Goal: Task Accomplishment & Management: Complete application form

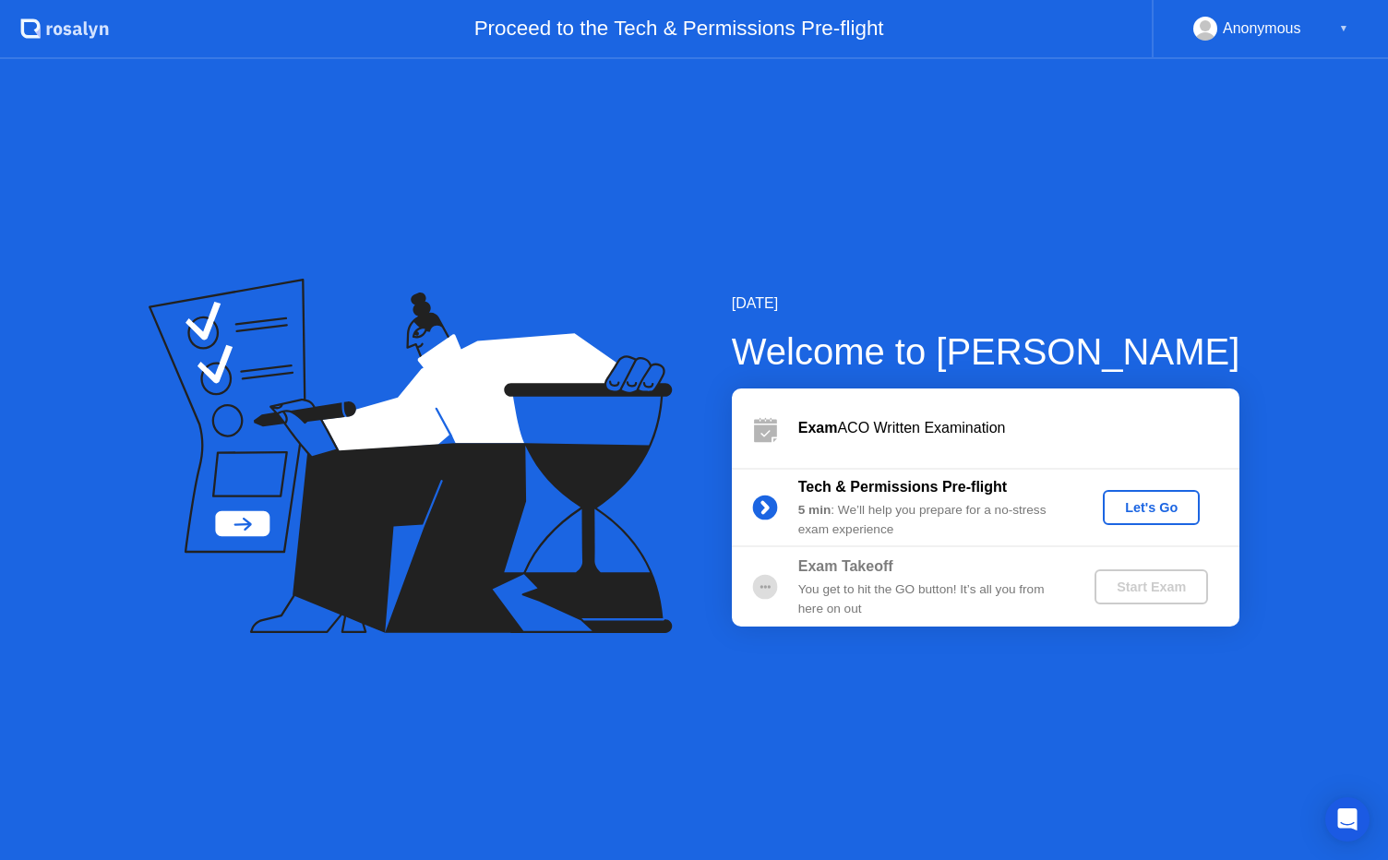
click at [1164, 504] on div "Let's Go" at bounding box center [1151, 507] width 82 height 15
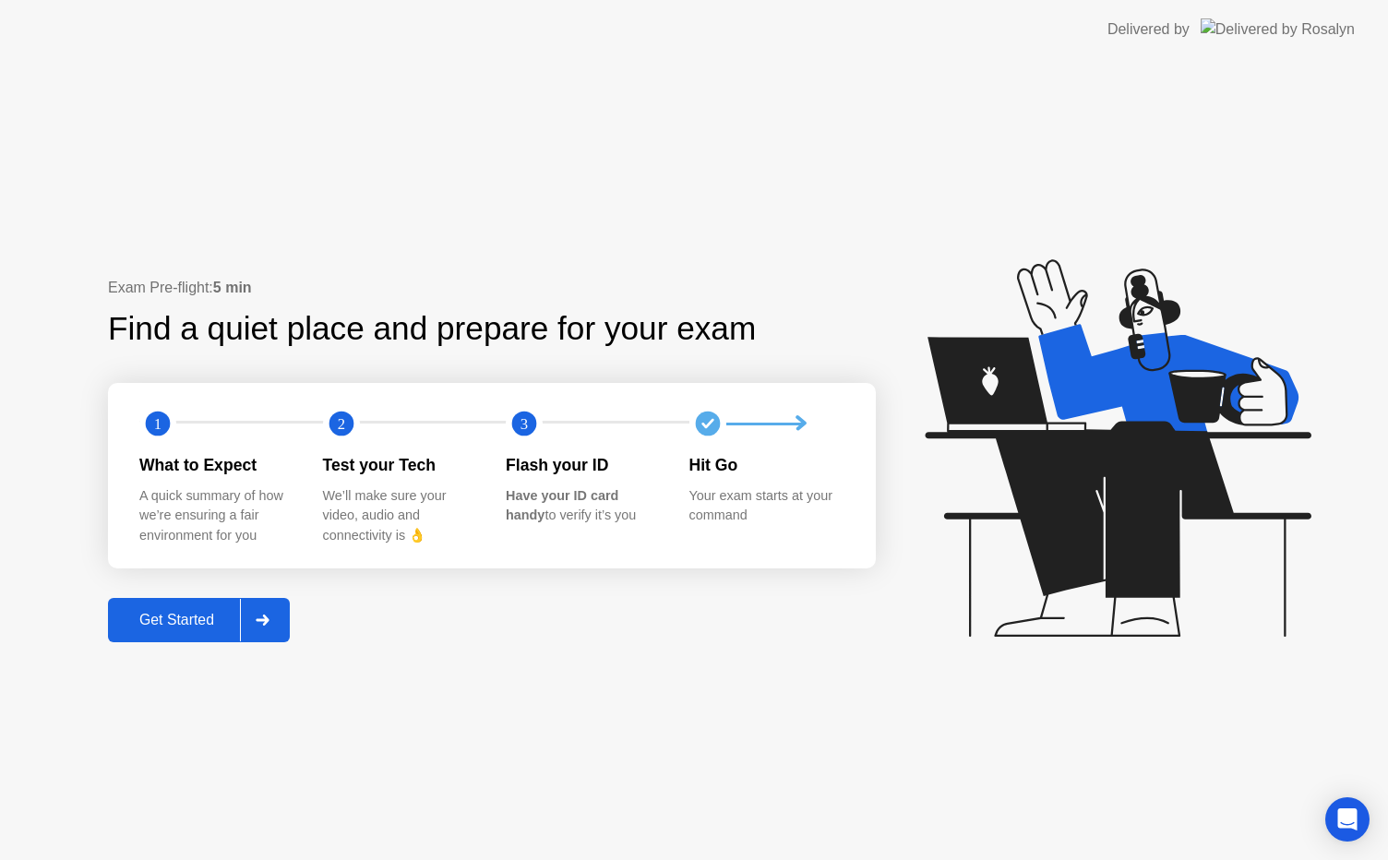
click at [203, 617] on div "Get Started" at bounding box center [176, 620] width 126 height 17
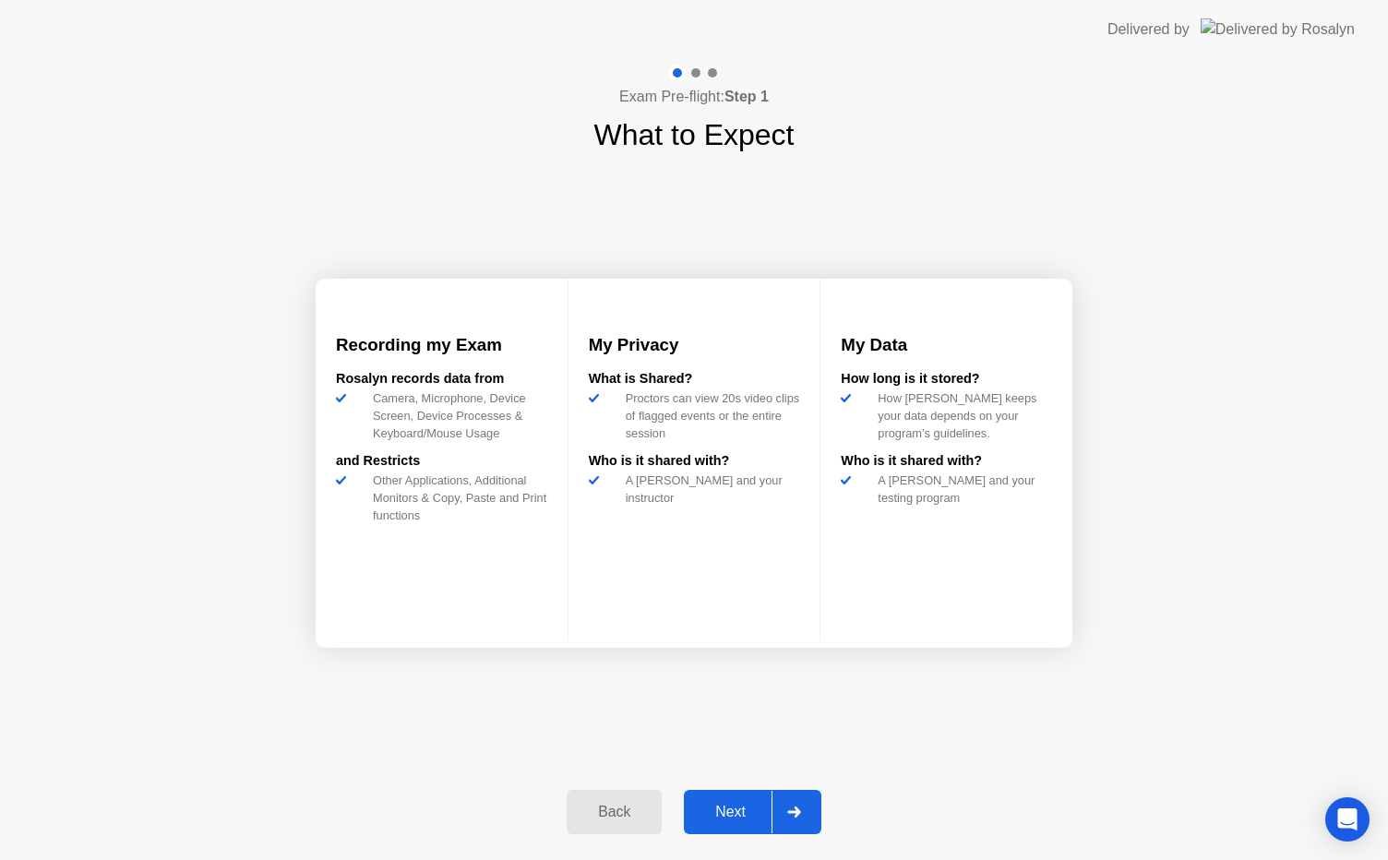
click at [744, 819] on div "Next" at bounding box center [730, 812] width 82 height 17
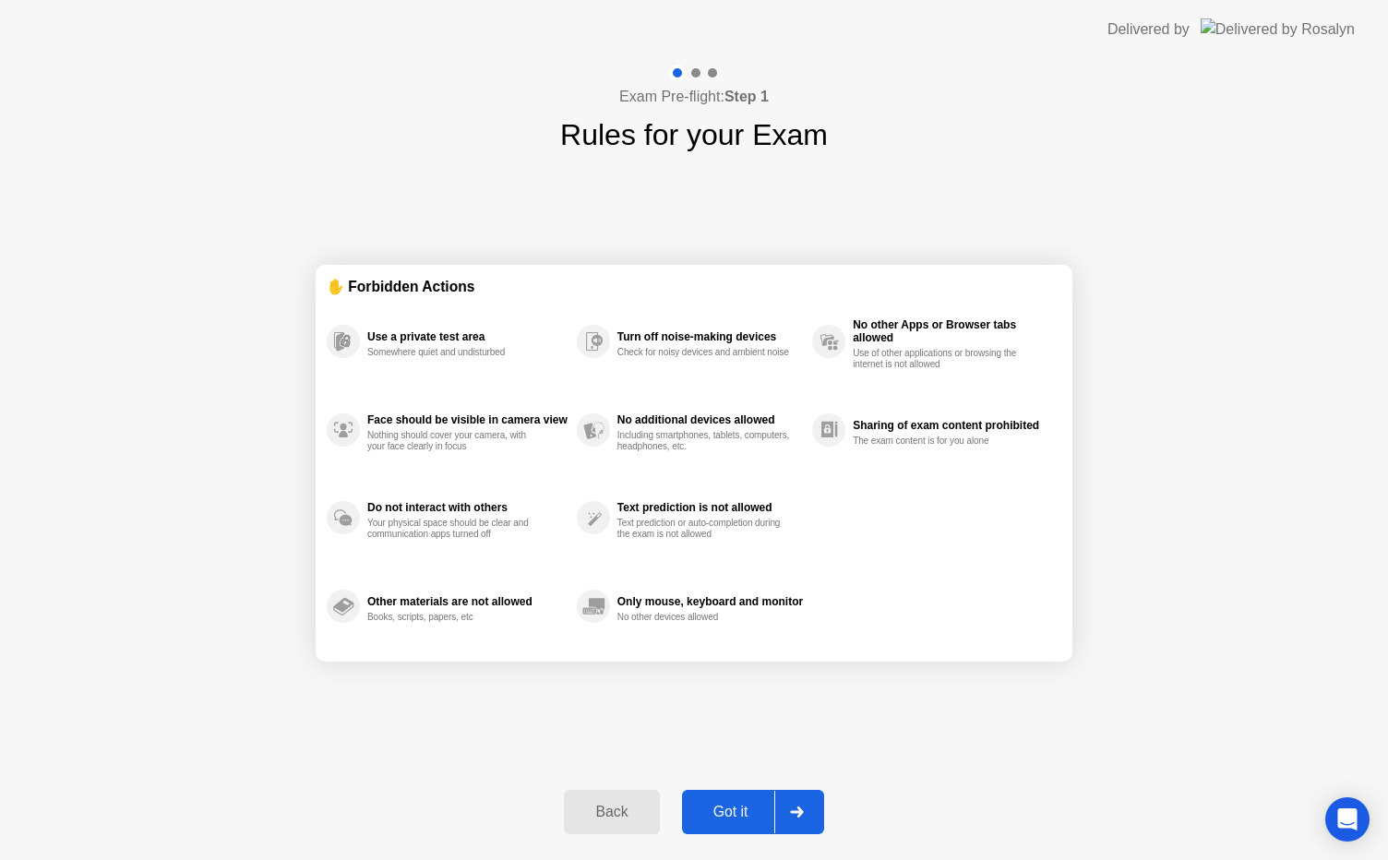
click at [730, 806] on div "Got it" at bounding box center [730, 812] width 87 height 17
select select "**********"
select select "*******"
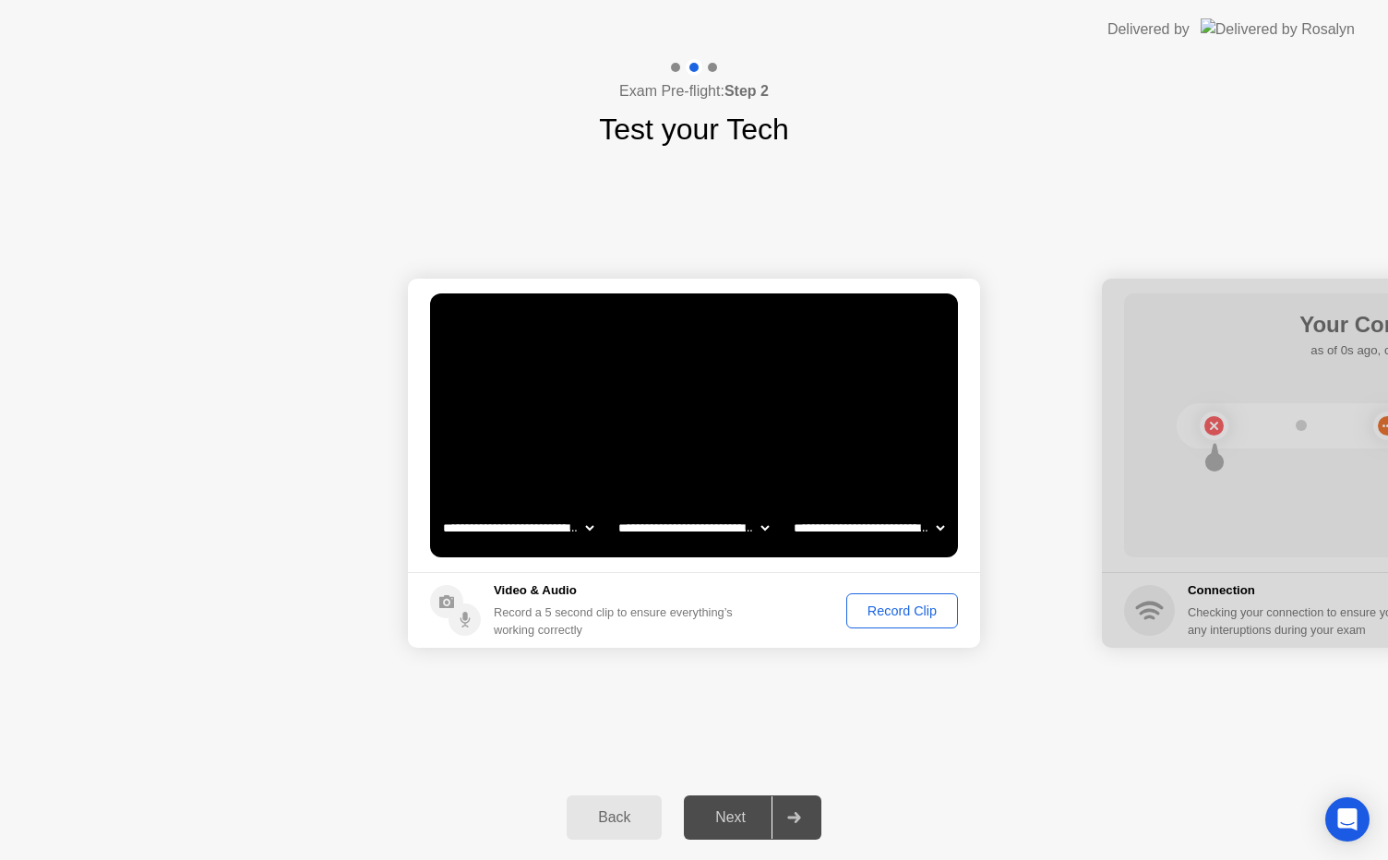
click at [902, 609] on div "Record Clip" at bounding box center [902, 610] width 99 height 15
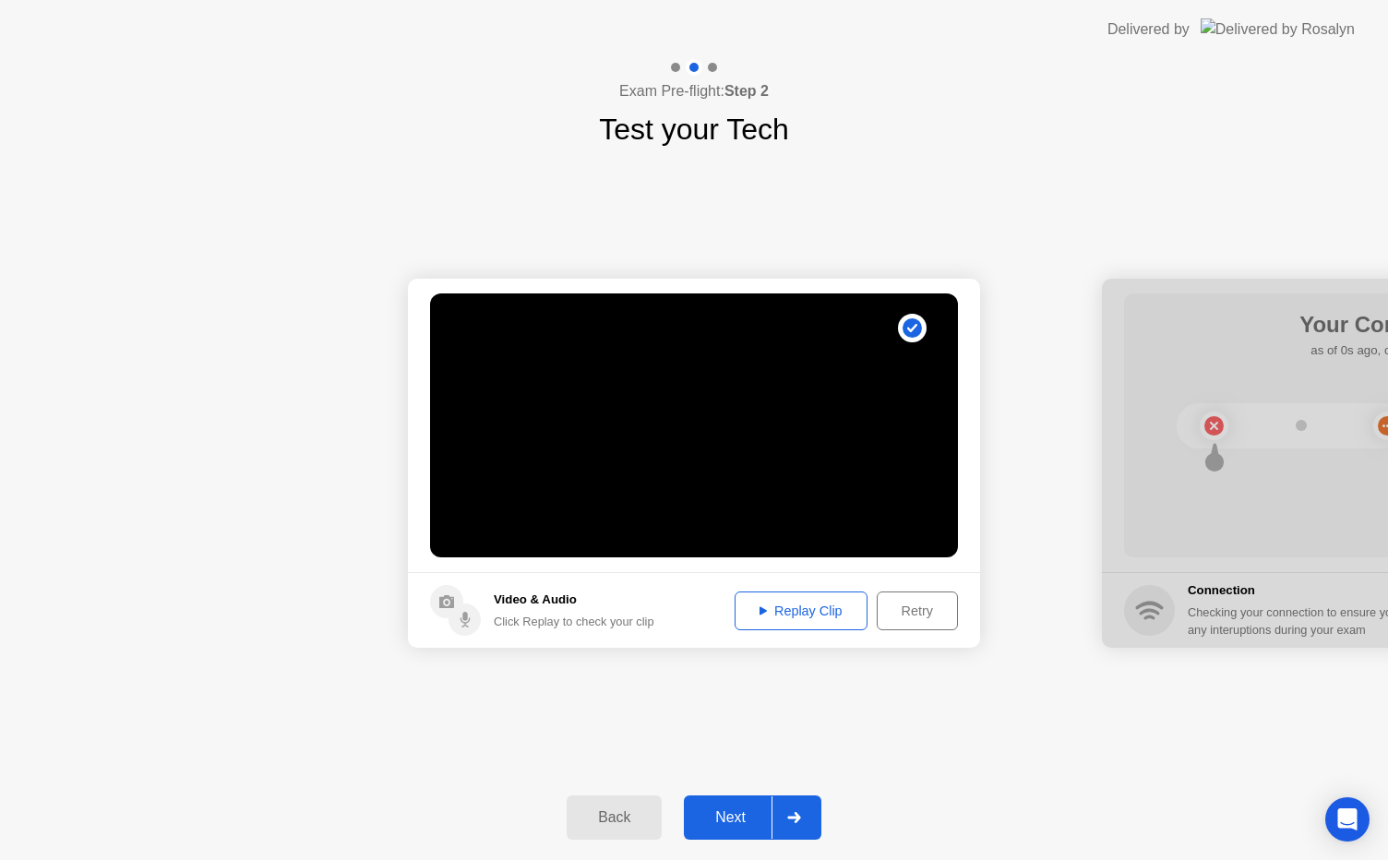
click at [773, 605] on div "Replay Clip" at bounding box center [801, 610] width 120 height 15
click at [752, 821] on div "Next" at bounding box center [730, 817] width 82 height 17
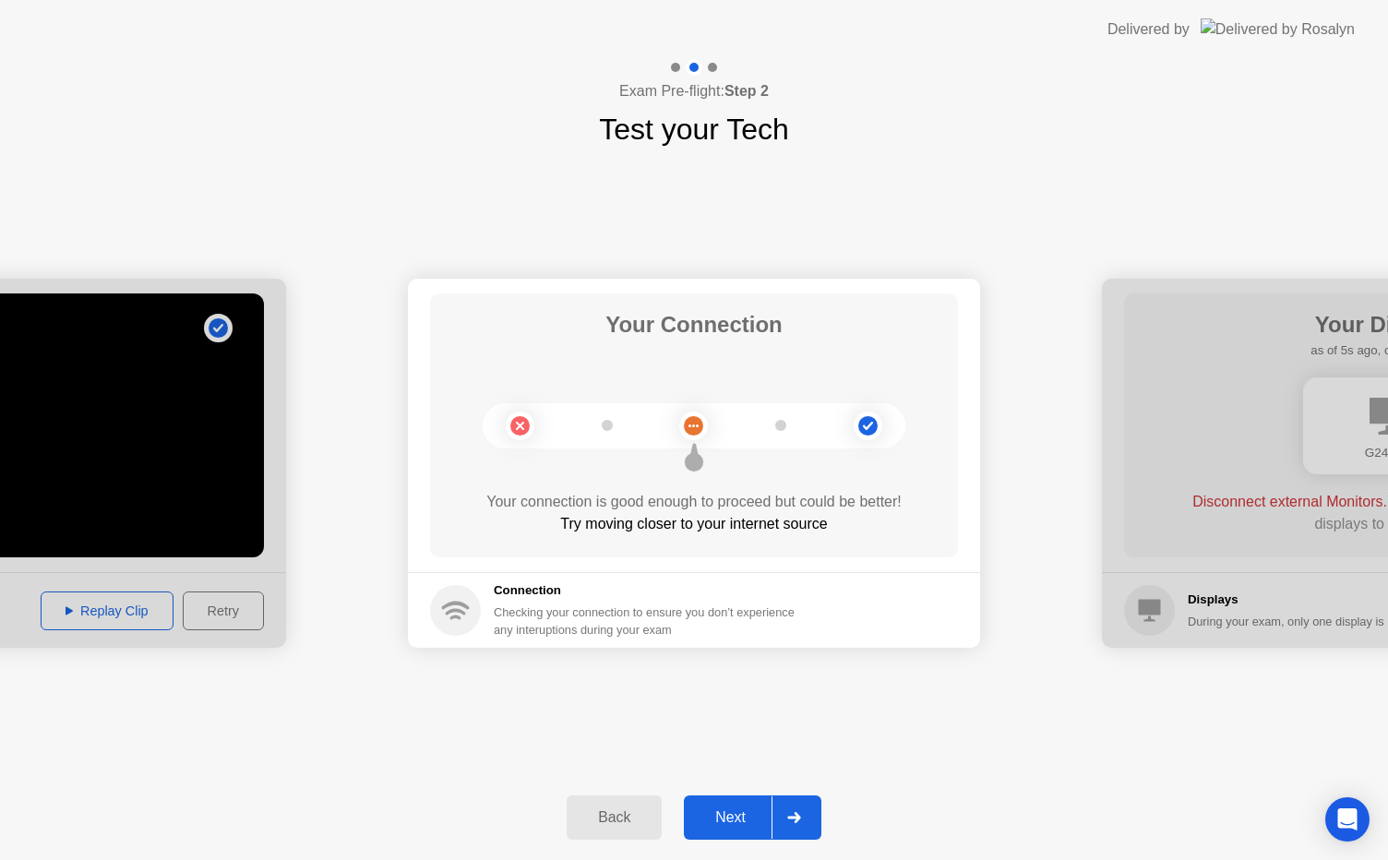
click at [748, 817] on div "Next" at bounding box center [730, 817] width 82 height 17
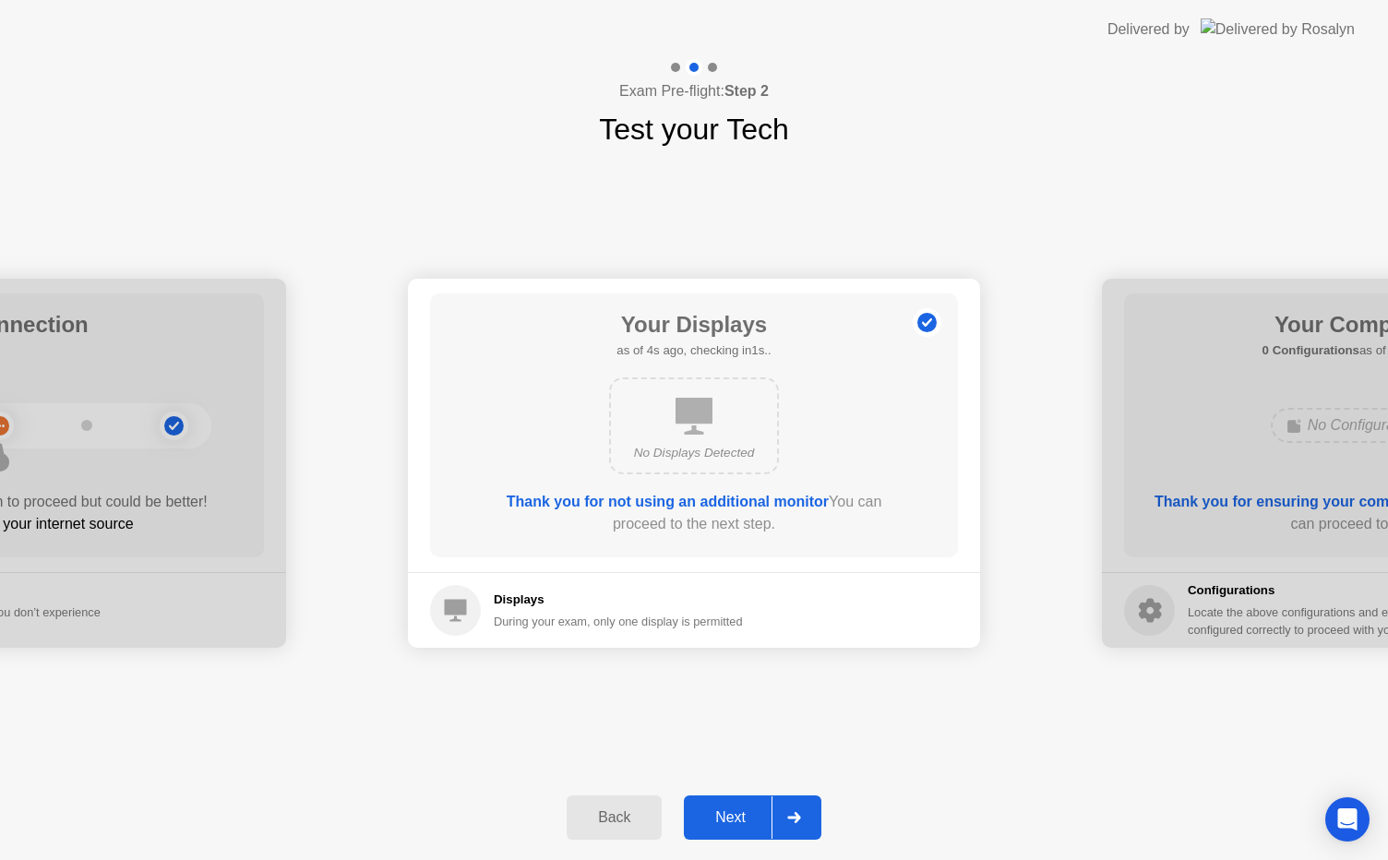
click at [744, 825] on div "Next" at bounding box center [730, 817] width 82 height 17
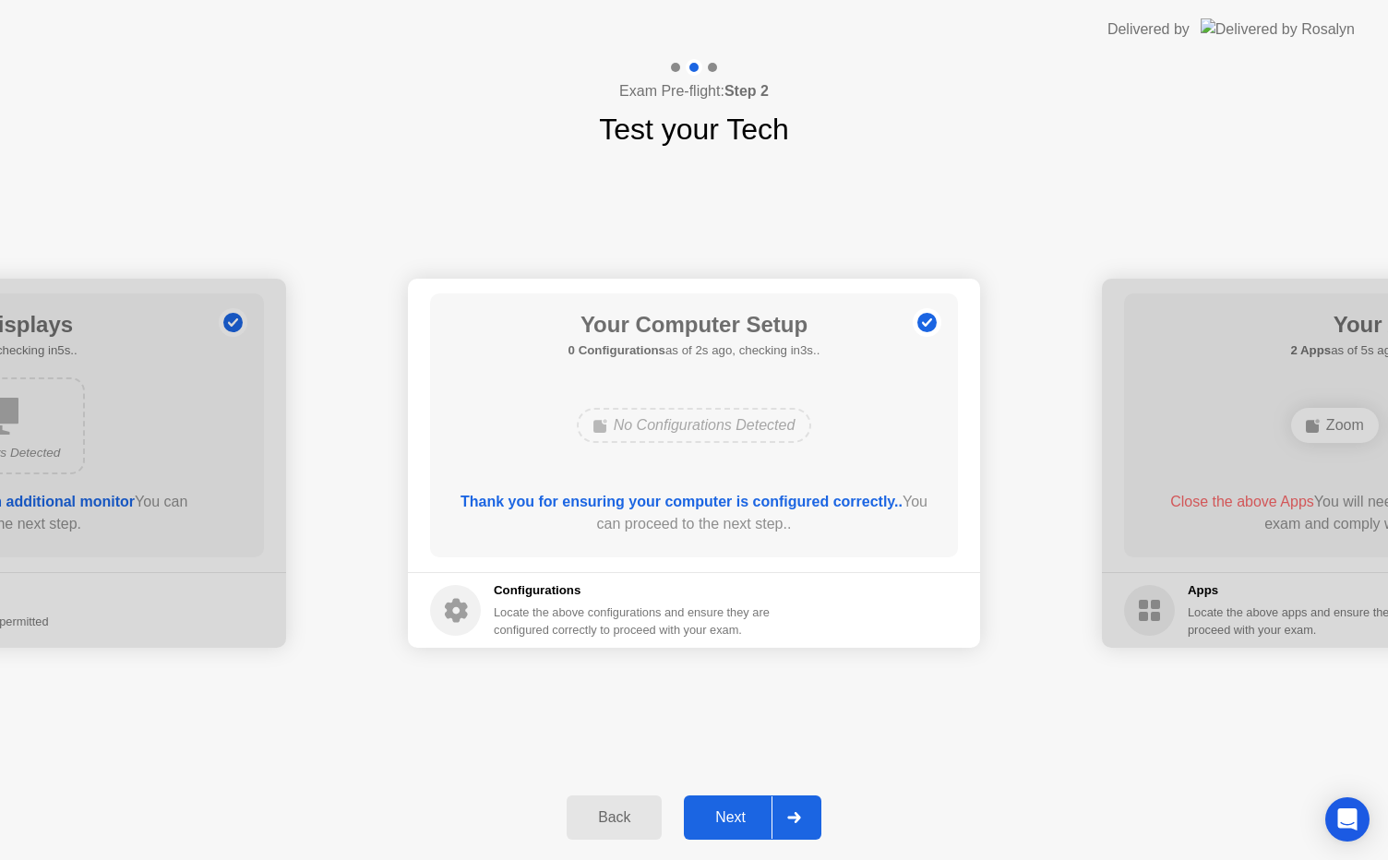
click at [740, 813] on div "Next" at bounding box center [730, 817] width 82 height 17
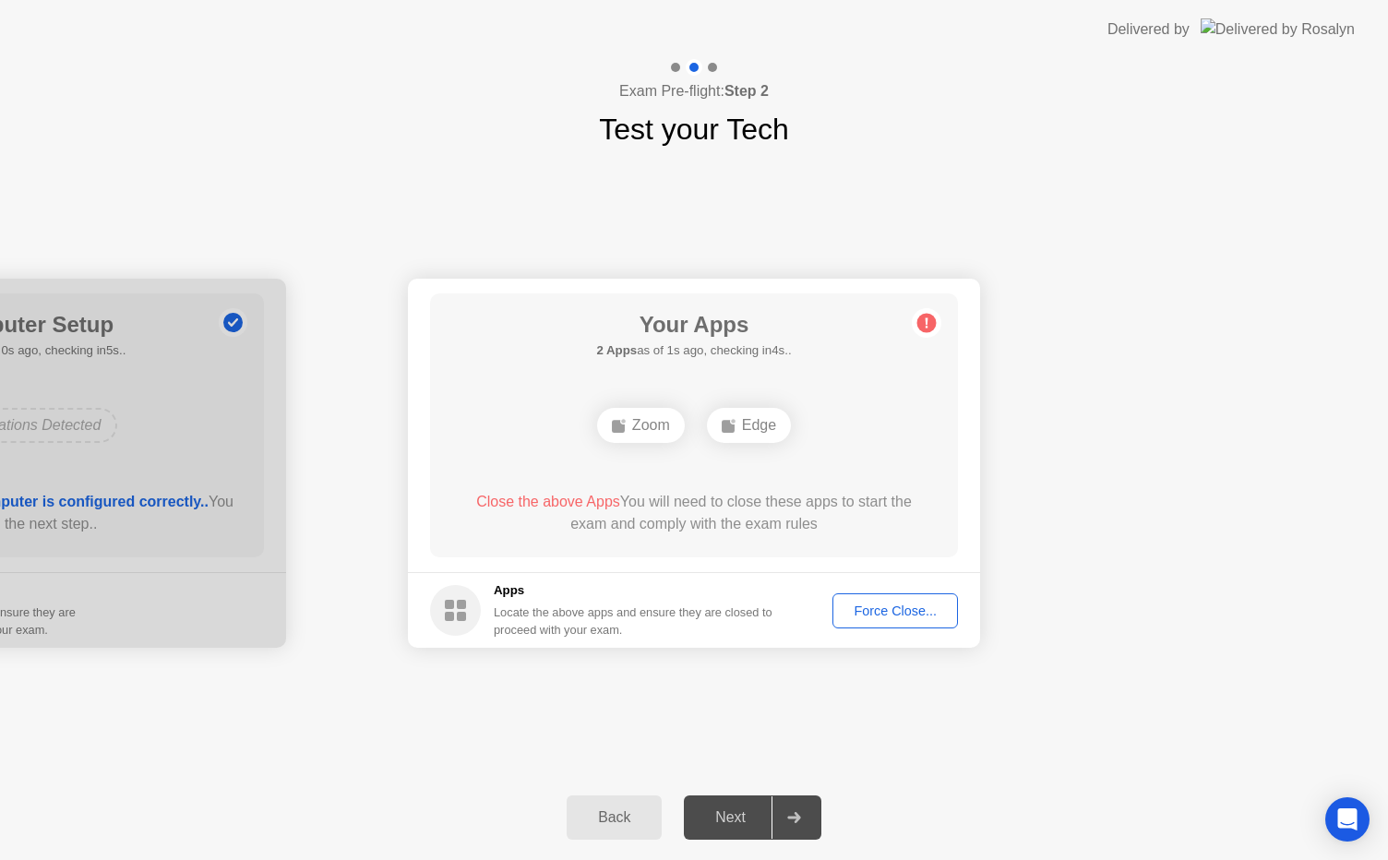
click at [895, 605] on div "Force Close..." at bounding box center [895, 610] width 113 height 15
click at [884, 607] on div "Force Close..." at bounding box center [895, 610] width 113 height 15
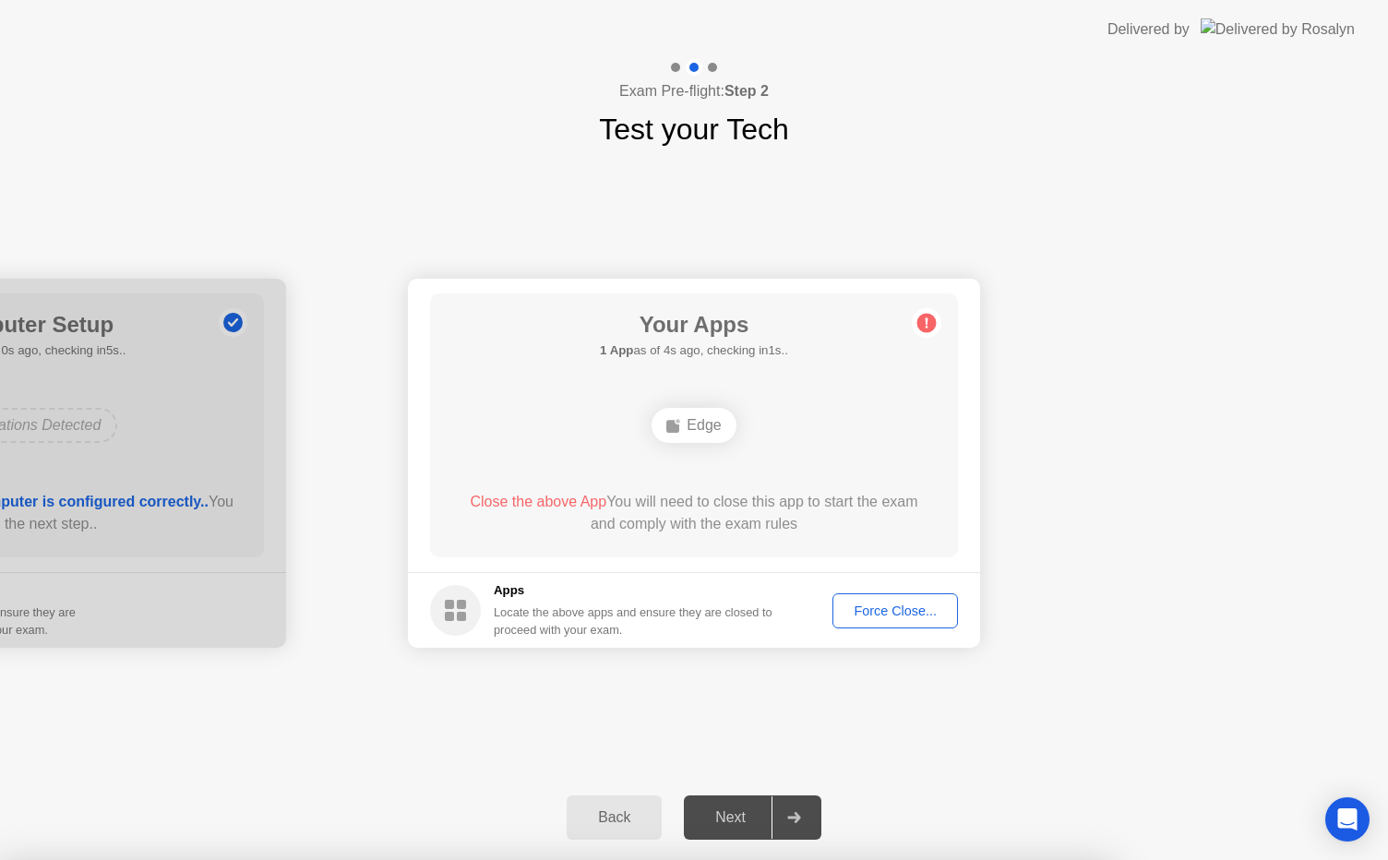
click at [953, 467] on div "Your Apps 1 App as of 2s ago, checking in3s.. Edge Close the above App You will…" at bounding box center [694, 425] width 528 height 264
click at [895, 613] on div "Force Close..." at bounding box center [895, 610] width 113 height 15
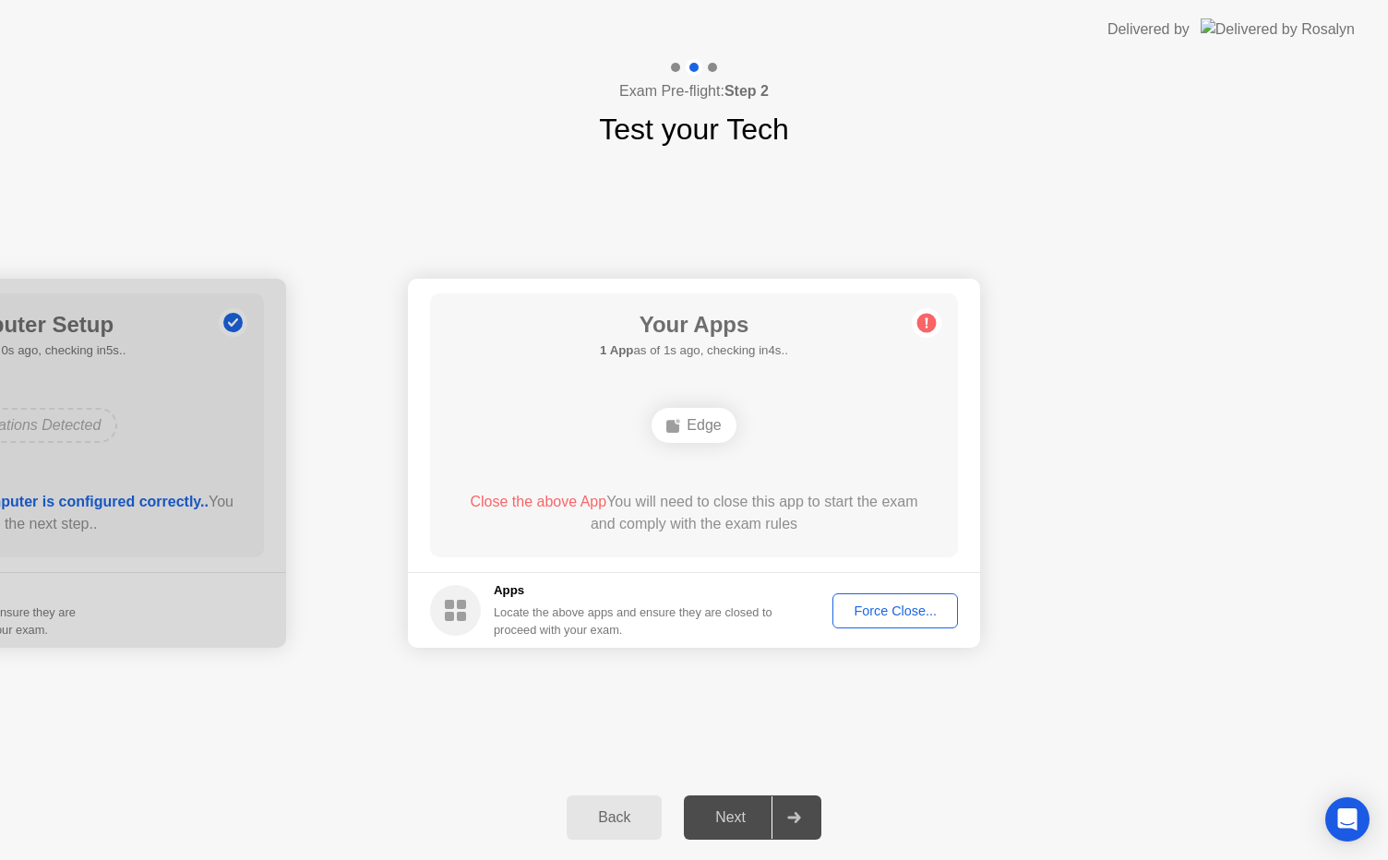
click at [1015, 786] on div "Back Next" at bounding box center [694, 817] width 1388 height 85
click at [887, 603] on div "Force Close..." at bounding box center [895, 610] width 113 height 15
click at [902, 612] on div "Force Close..." at bounding box center [895, 610] width 113 height 15
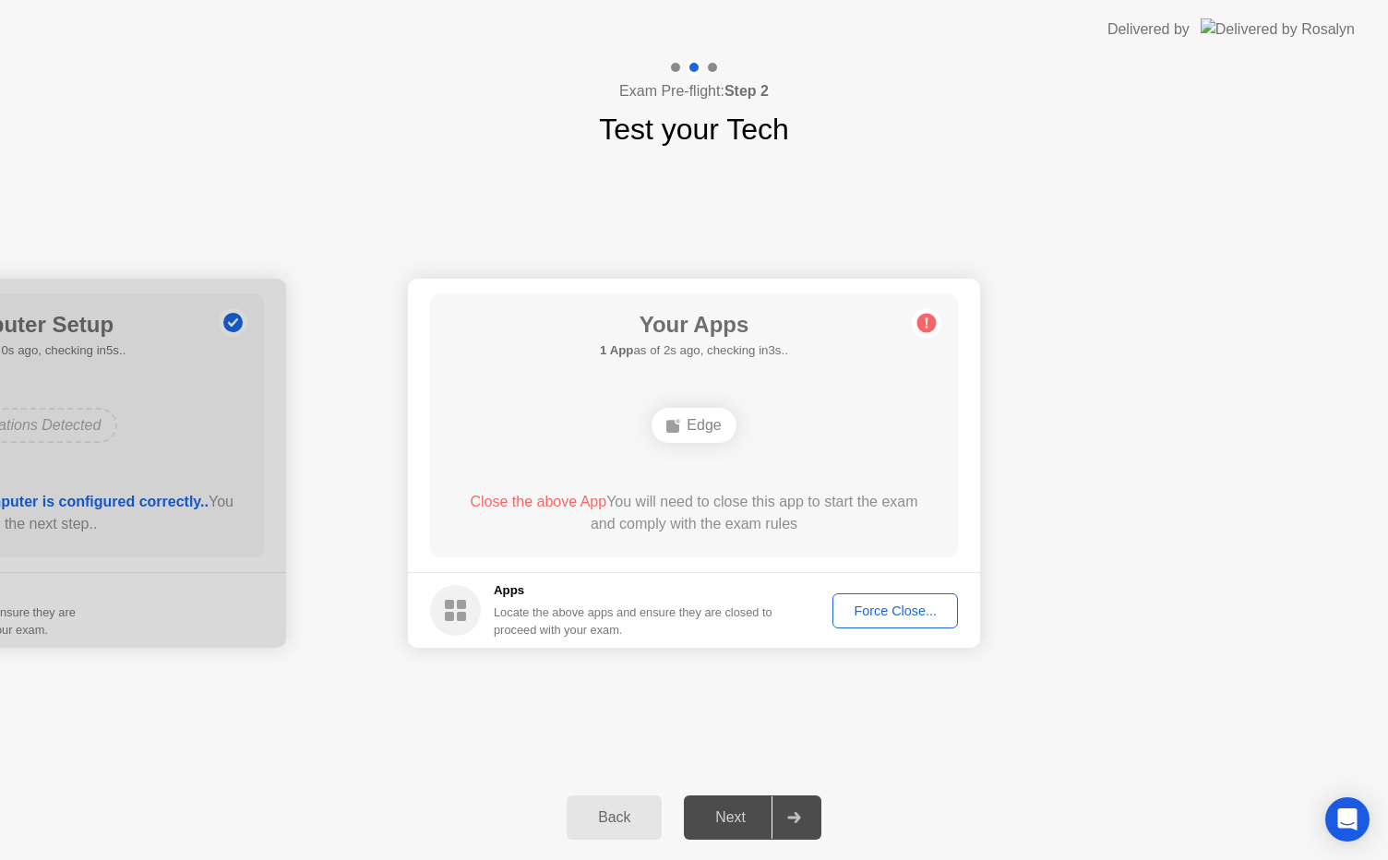
click at [627, 824] on div "Back" at bounding box center [614, 817] width 84 height 17
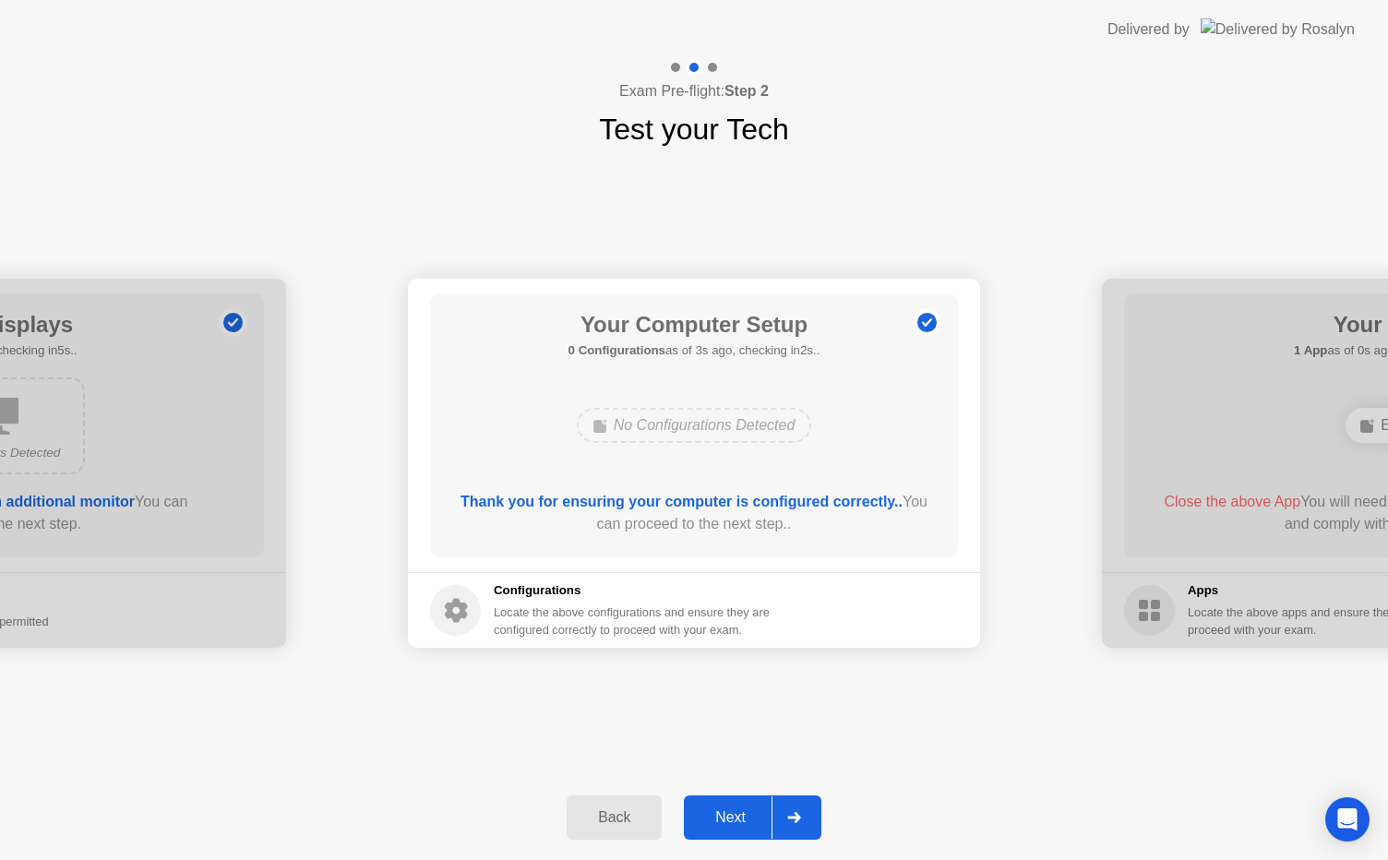
click at [758, 823] on div "Next" at bounding box center [730, 817] width 82 height 17
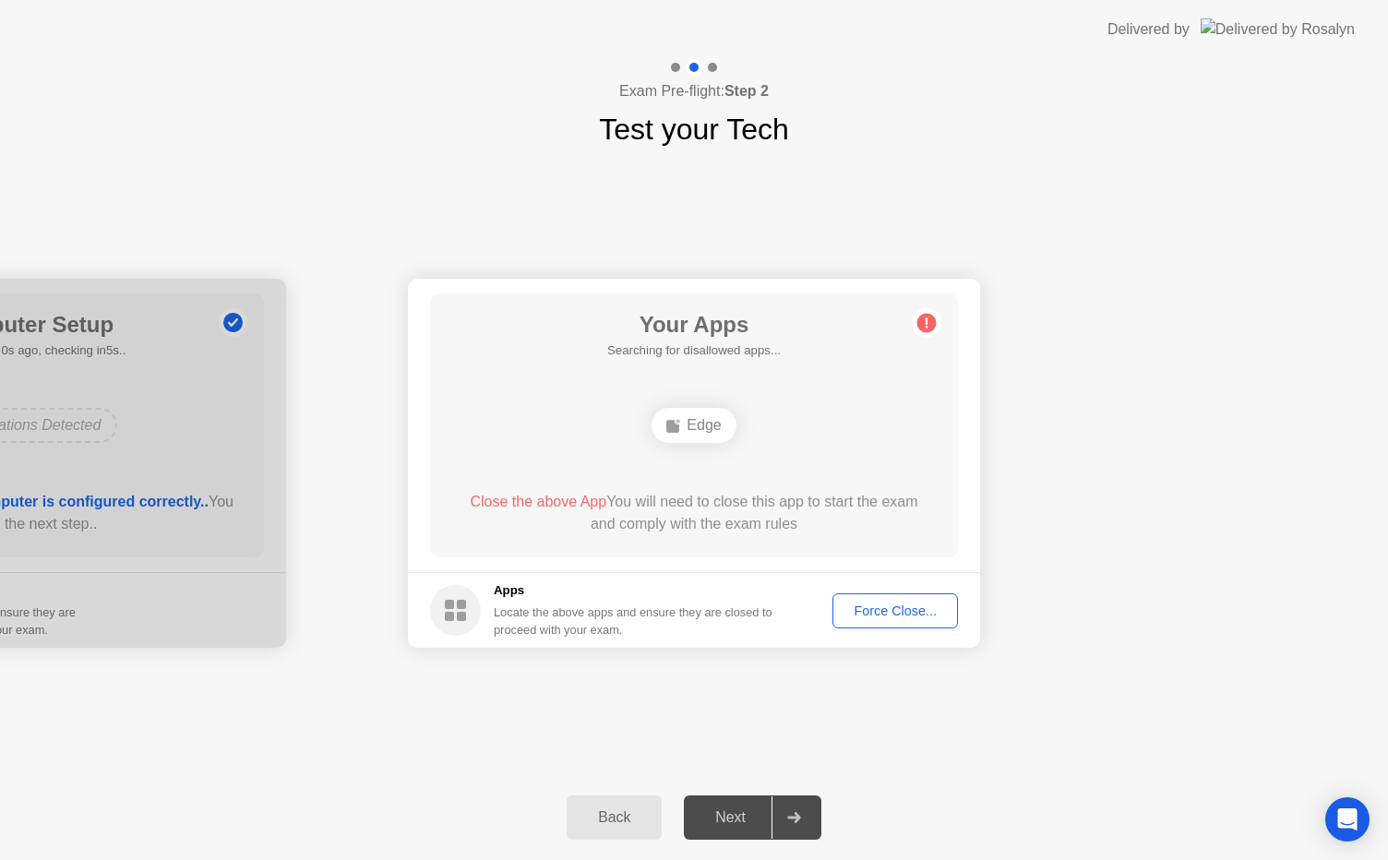
click at [900, 603] on div "Force Close..." at bounding box center [895, 610] width 113 height 15
click at [1343, 823] on icon "Open Intercom Messenger" at bounding box center [1347, 819] width 24 height 24
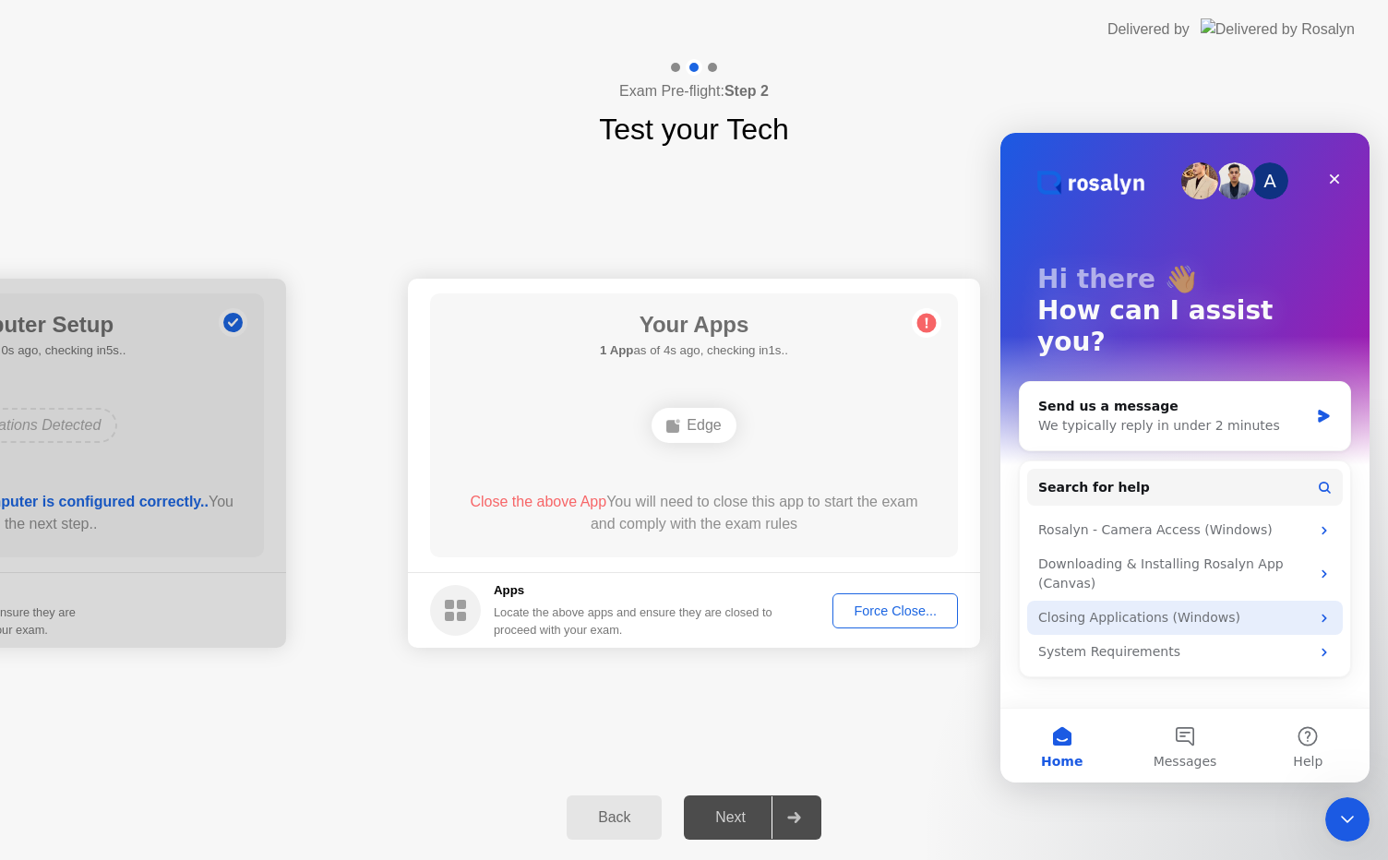
click at [1184, 608] on div "Closing Applications (Windows)" at bounding box center [1173, 617] width 271 height 19
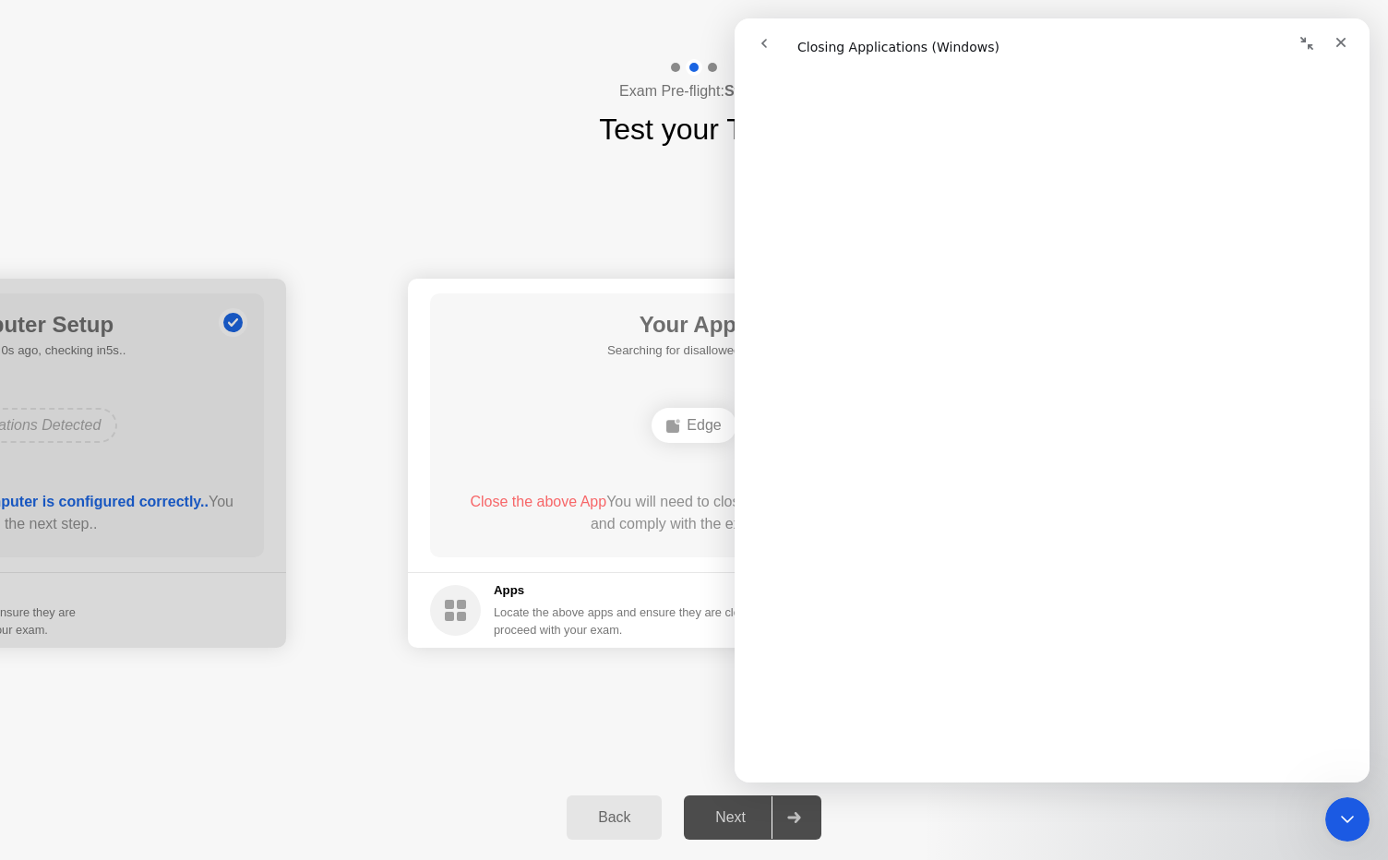
scroll to position [1476, 0]
click at [541, 85] on div "Exam Pre-flight: Step 2 Test your Tech" at bounding box center [694, 105] width 1388 height 92
click at [1307, 42] on icon "Collapse window" at bounding box center [1306, 43] width 15 height 15
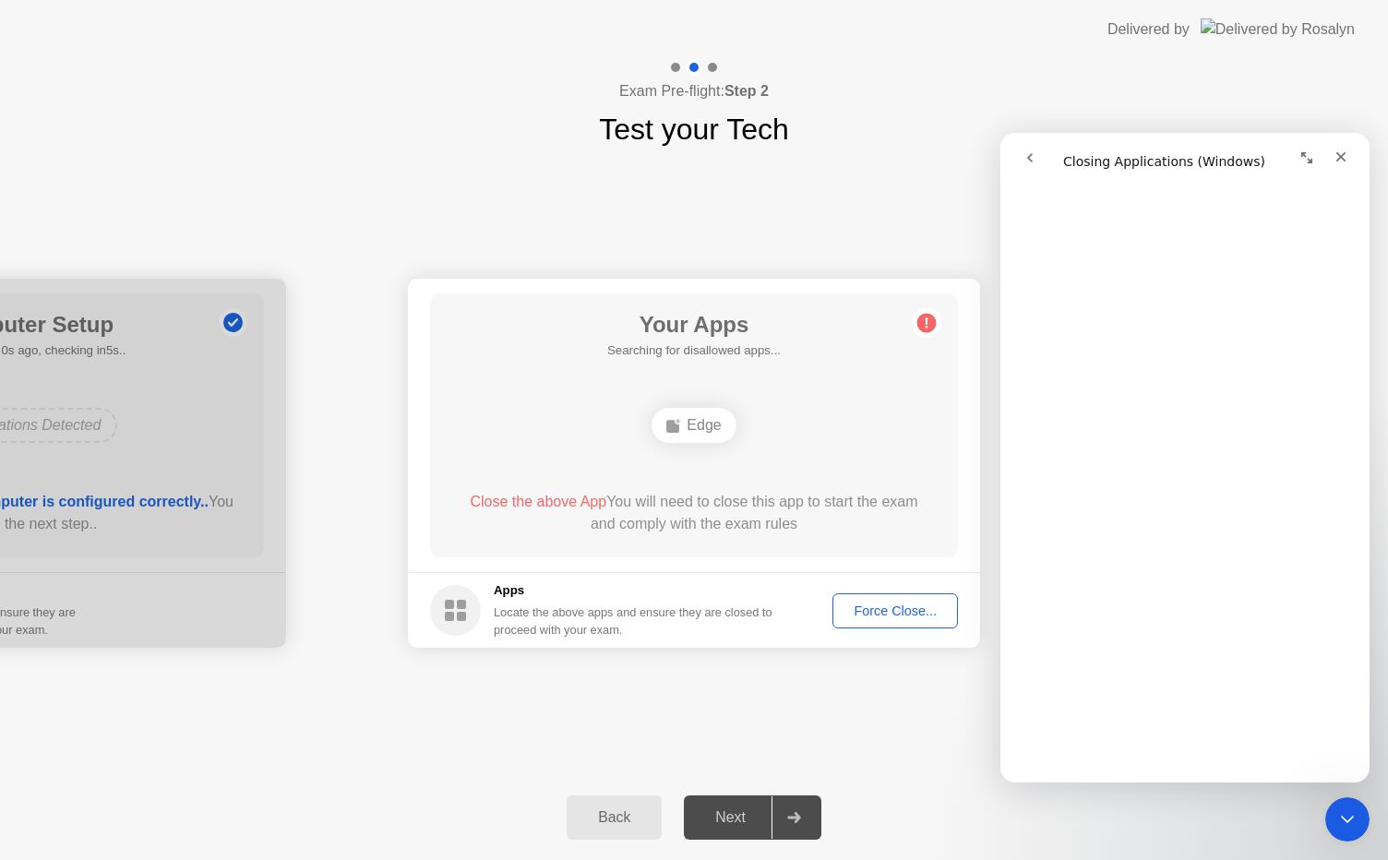
click at [898, 613] on div "Force Close..." at bounding box center [895, 610] width 113 height 15
click at [1347, 157] on icon "Close" at bounding box center [1340, 156] width 15 height 15
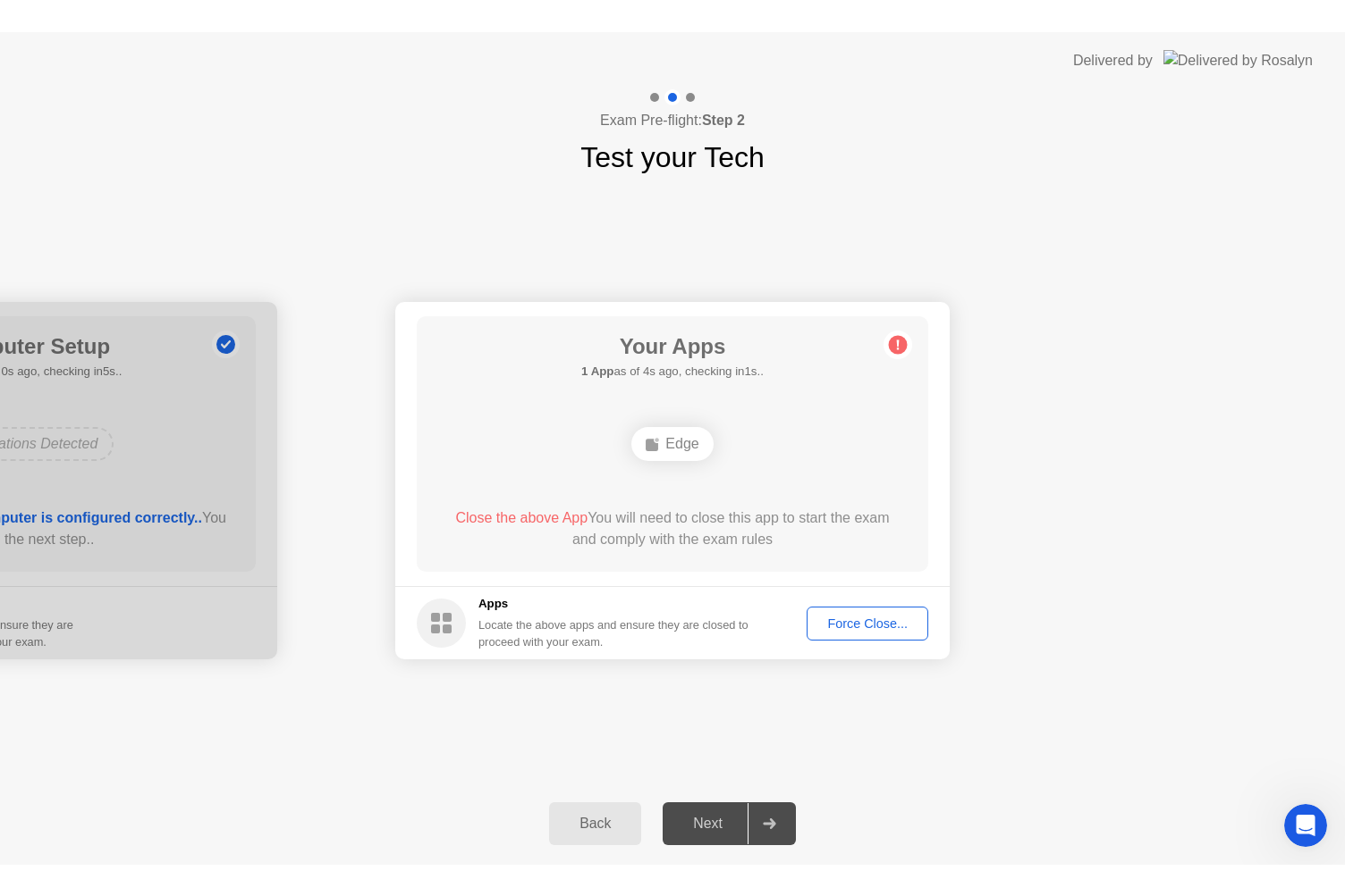
scroll to position [0, 0]
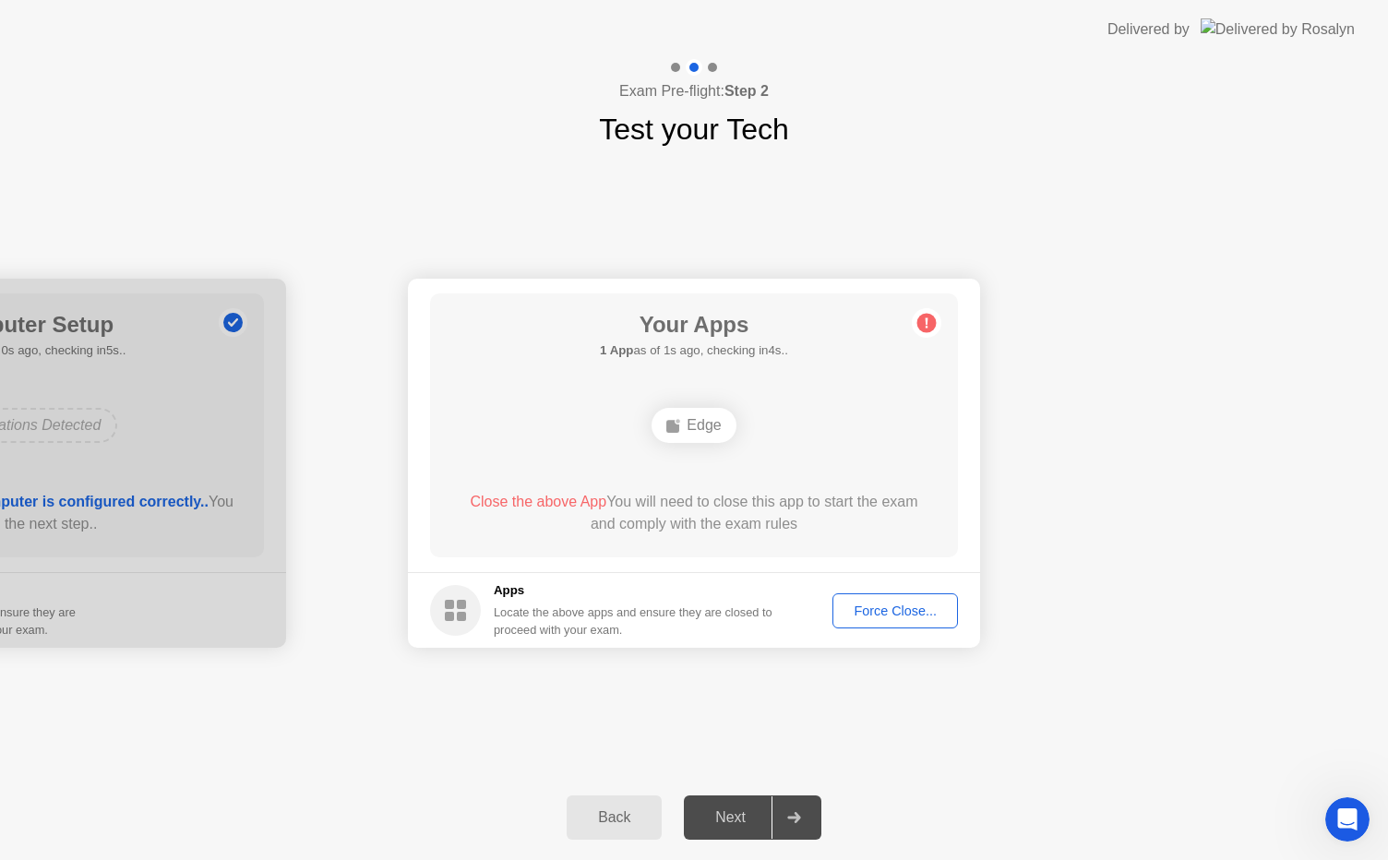
click at [901, 613] on div "Force Close..." at bounding box center [895, 610] width 113 height 15
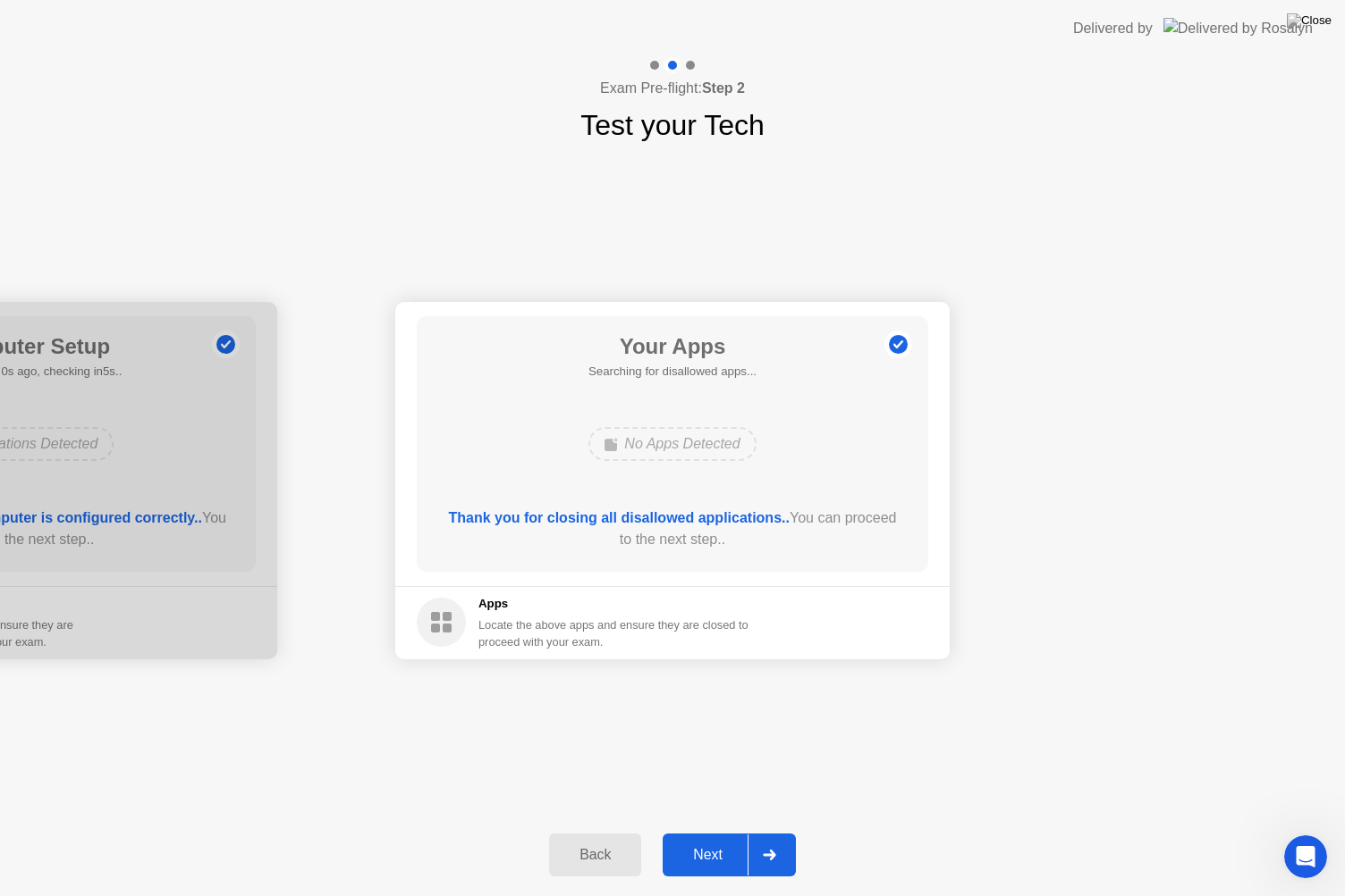
click at [726, 832] on div "Next" at bounding box center [707, 855] width 79 height 16
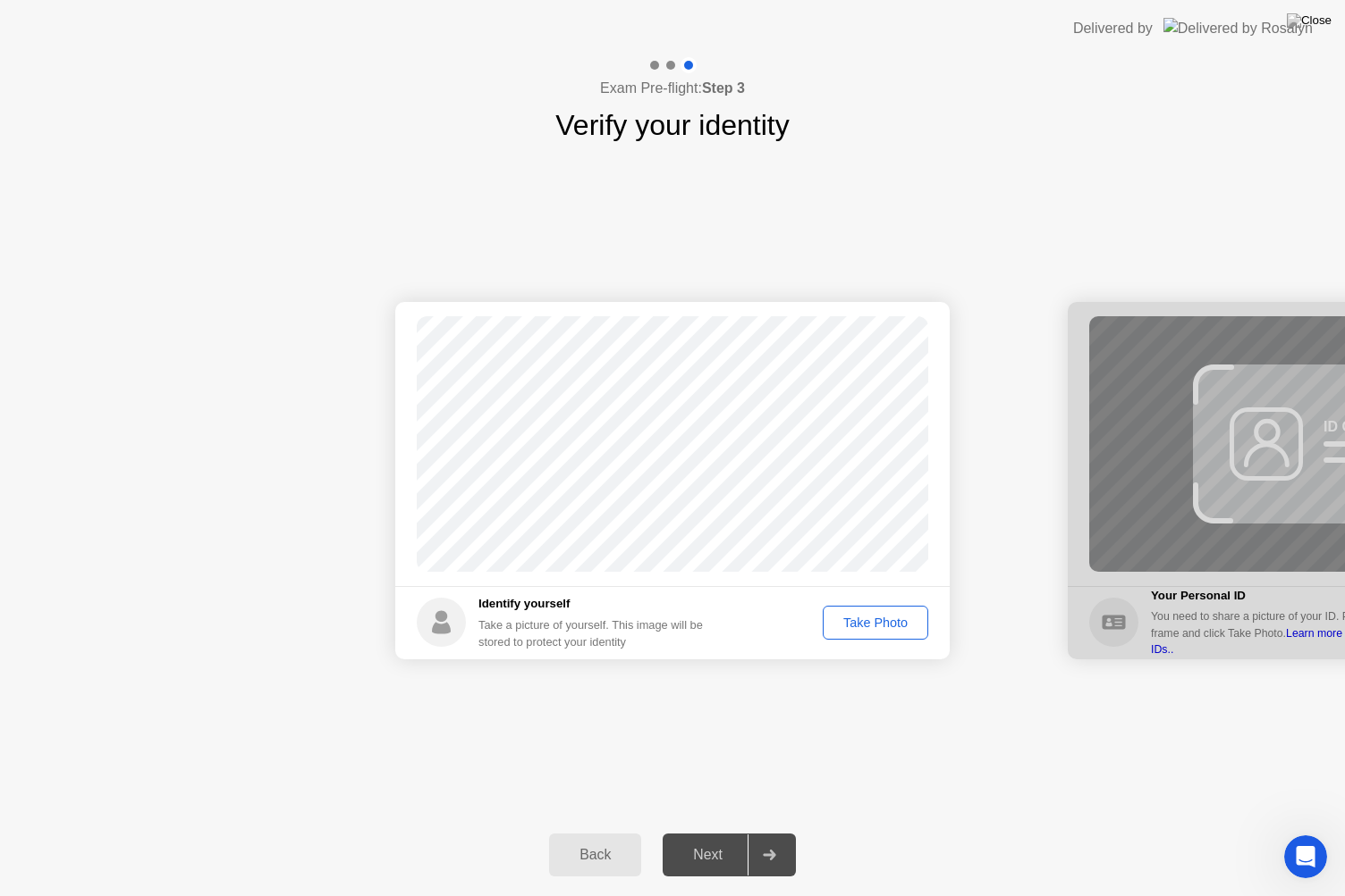
click at [872, 618] on div "Take Photo" at bounding box center [875, 623] width 93 height 15
click at [720, 832] on div "Next" at bounding box center [707, 855] width 79 height 16
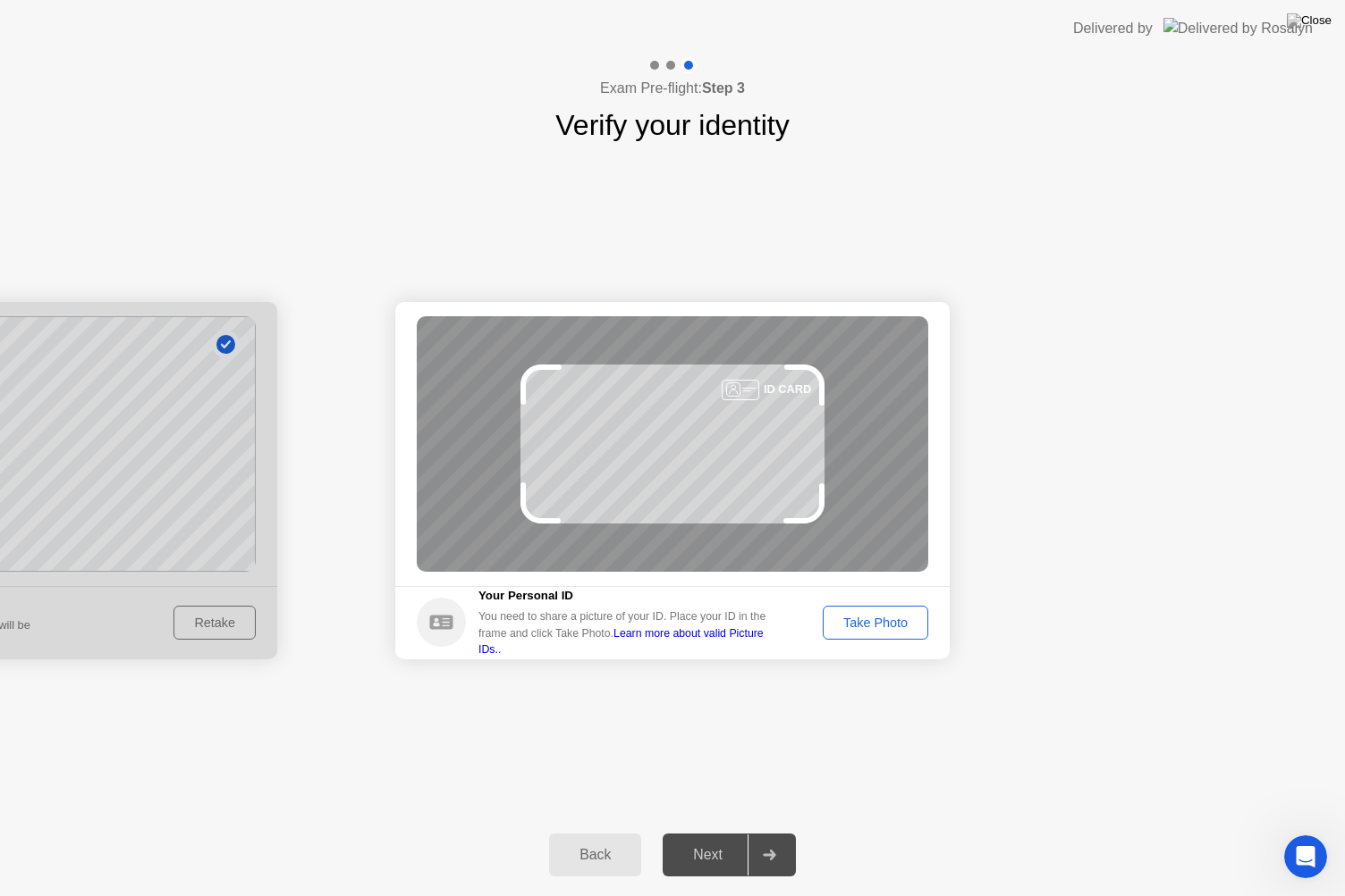
click at [908, 626] on div "Take Photo" at bounding box center [875, 623] width 93 height 15
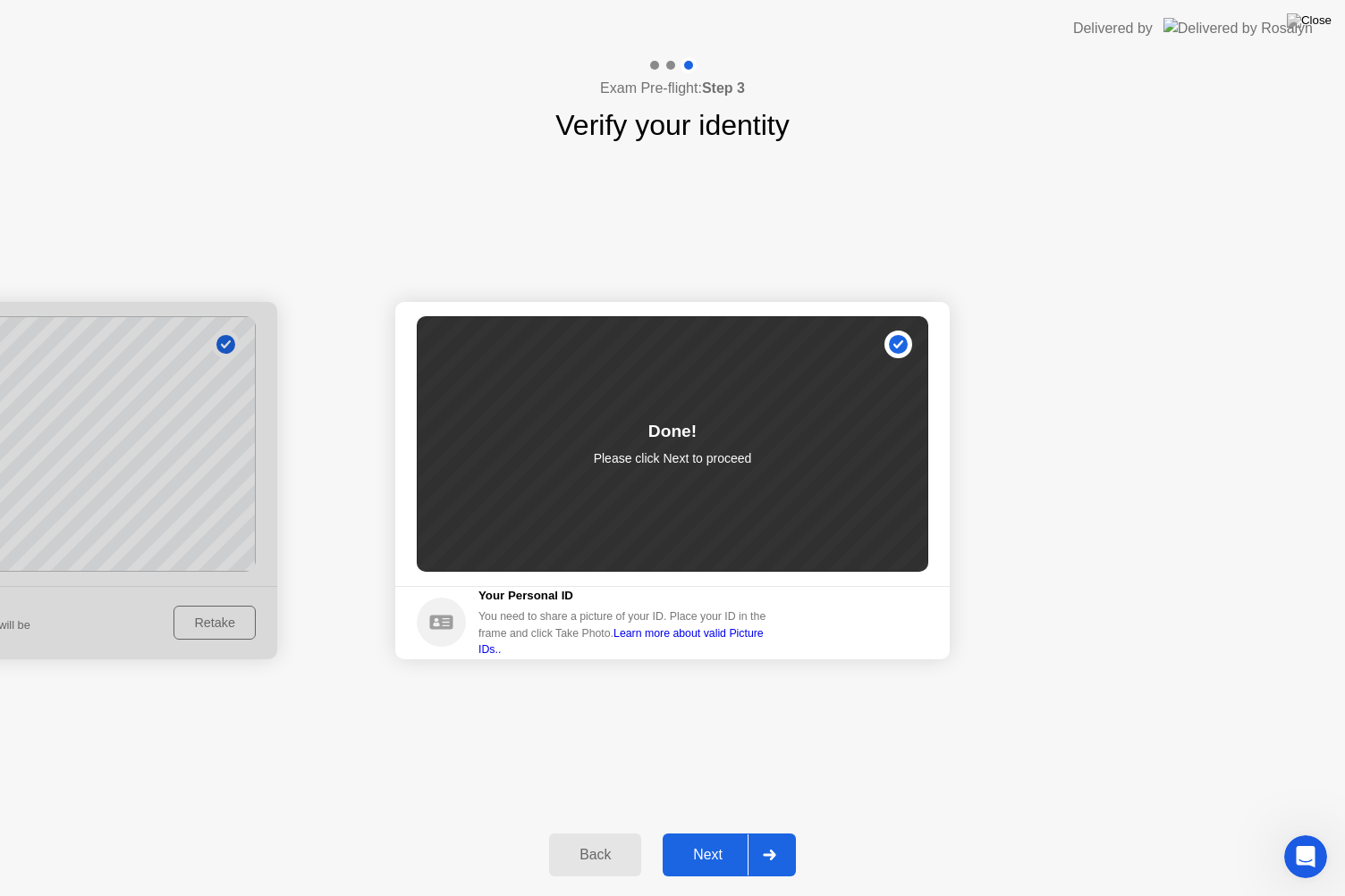
click at [723, 832] on div "Next" at bounding box center [707, 855] width 79 height 16
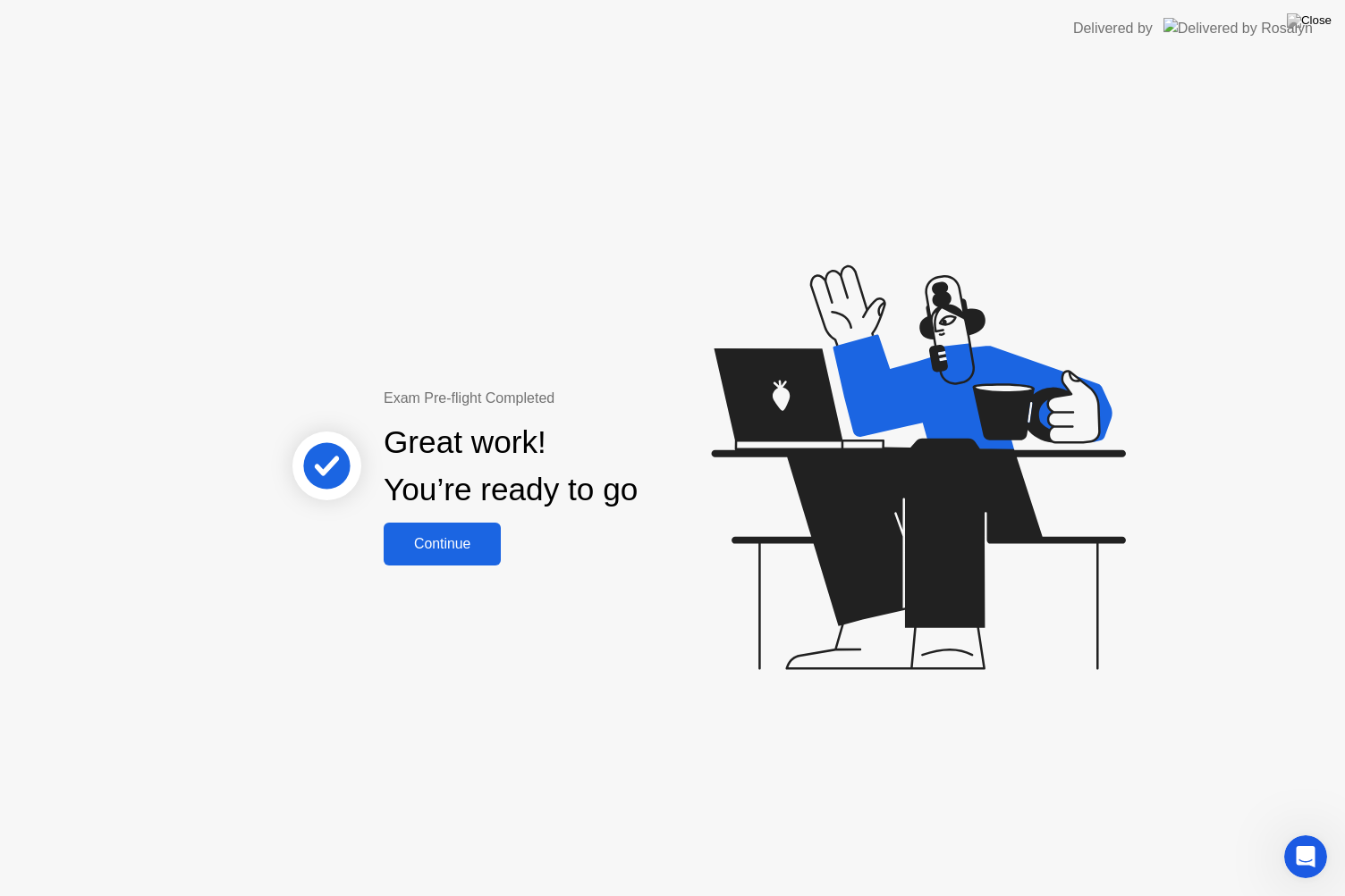
click at [469, 541] on div "Continue" at bounding box center [442, 544] width 107 height 16
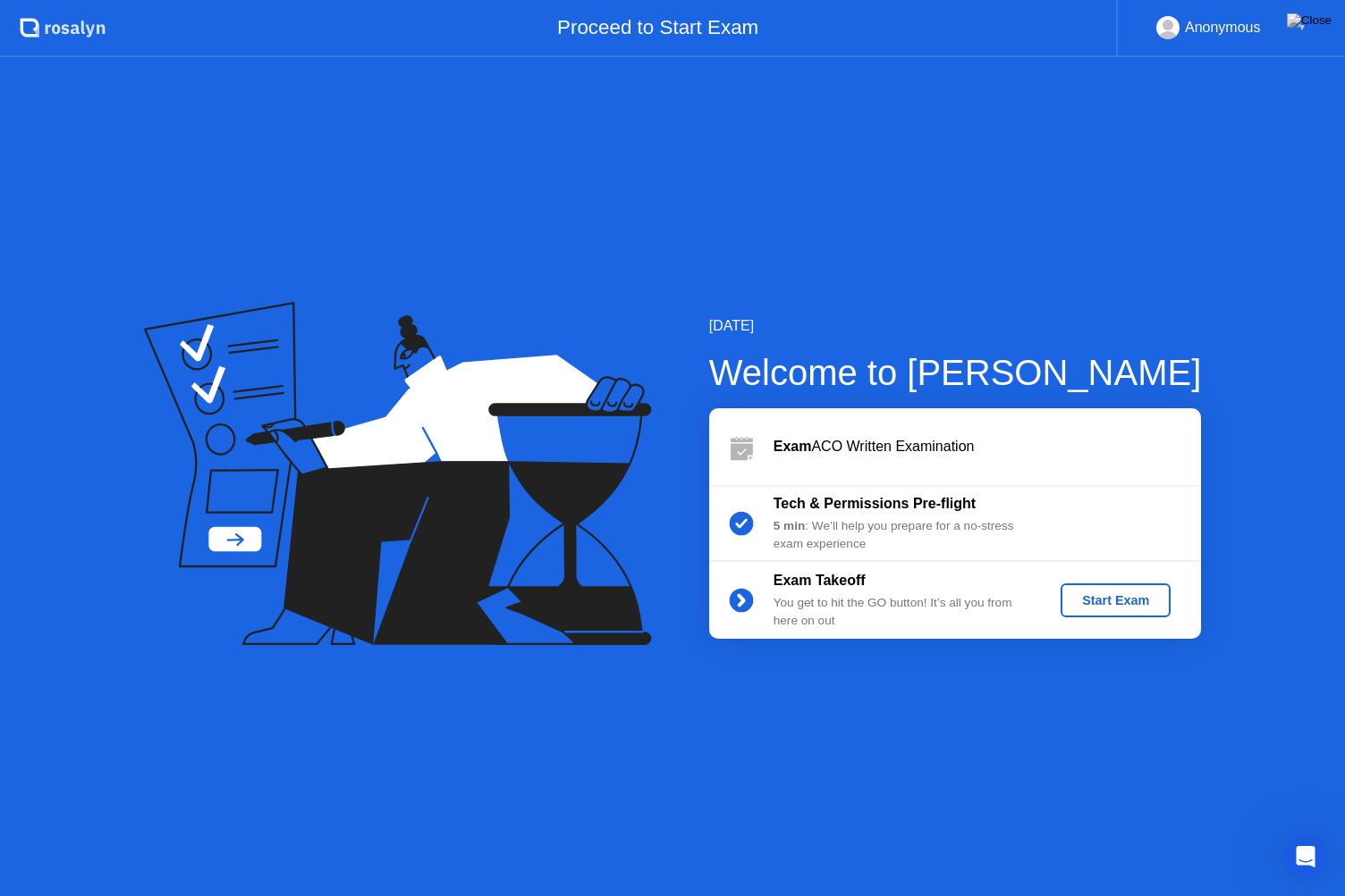
click at [1112, 602] on div "Start Exam" at bounding box center [1115, 601] width 96 height 15
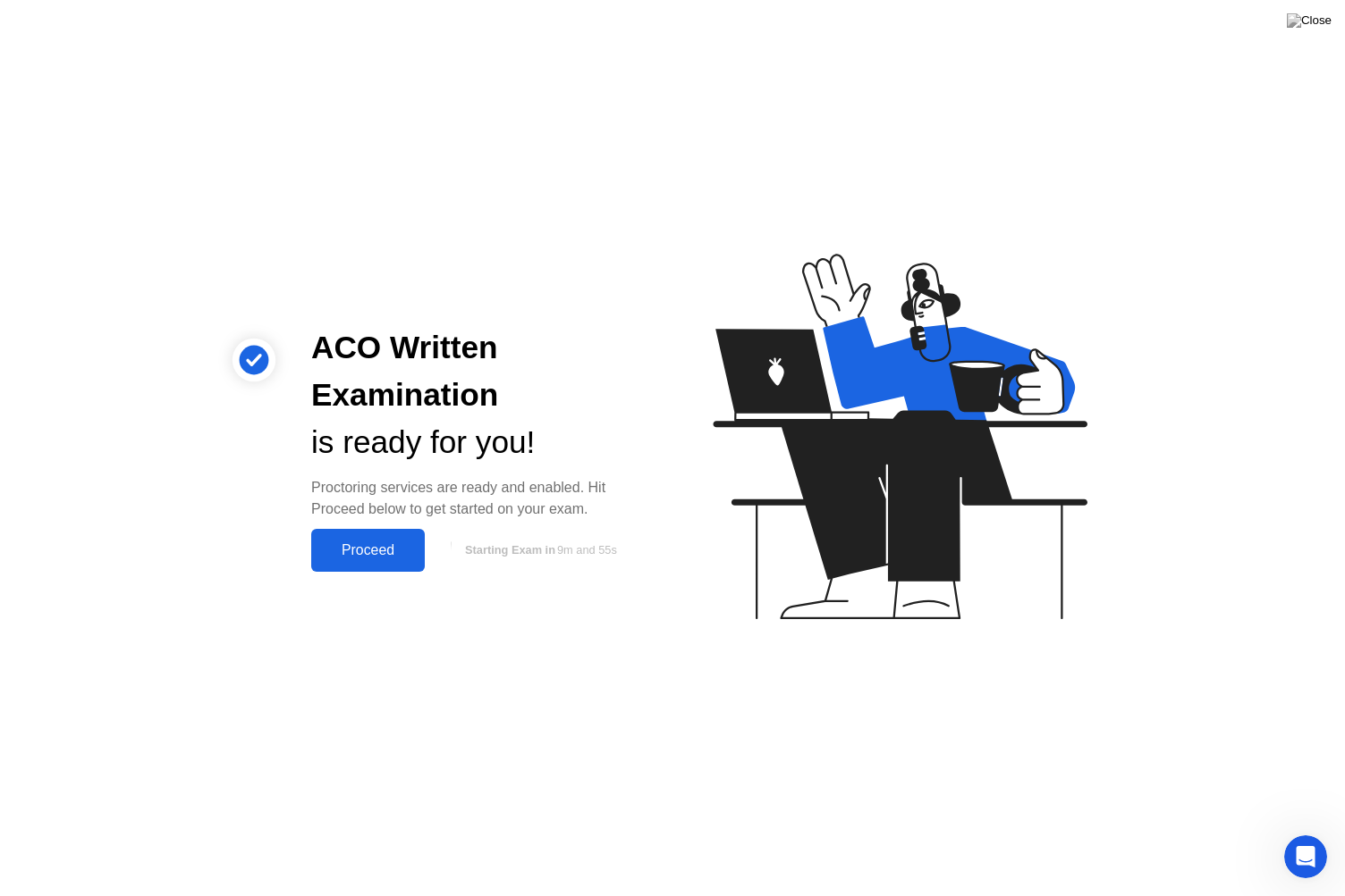
click at [376, 550] on div "Proceed" at bounding box center [368, 550] width 103 height 16
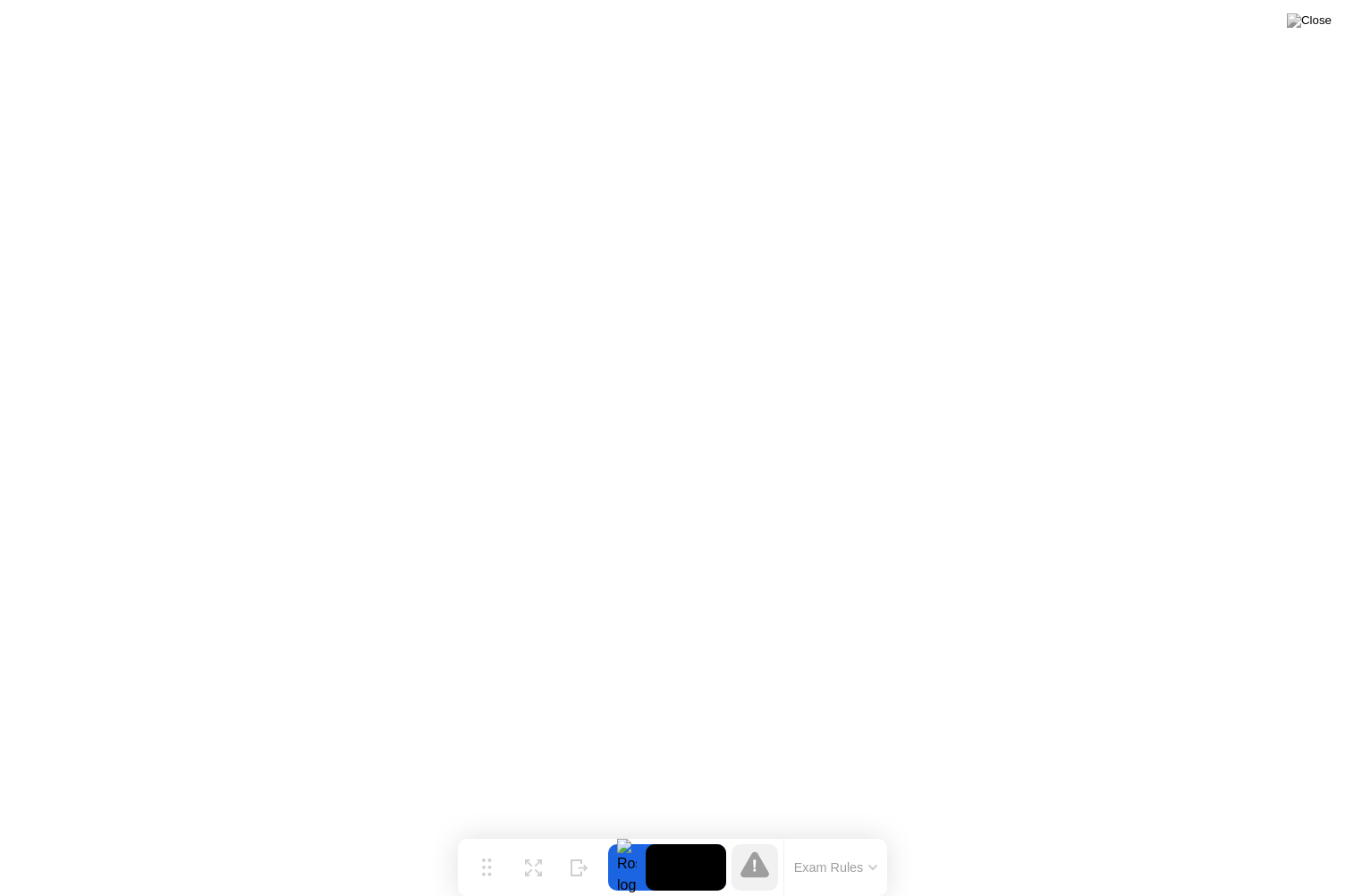
click at [1306, 29] on button at bounding box center [1308, 20] width 53 height 23
click at [485, 832] on icon at bounding box center [486, 860] width 10 height 17
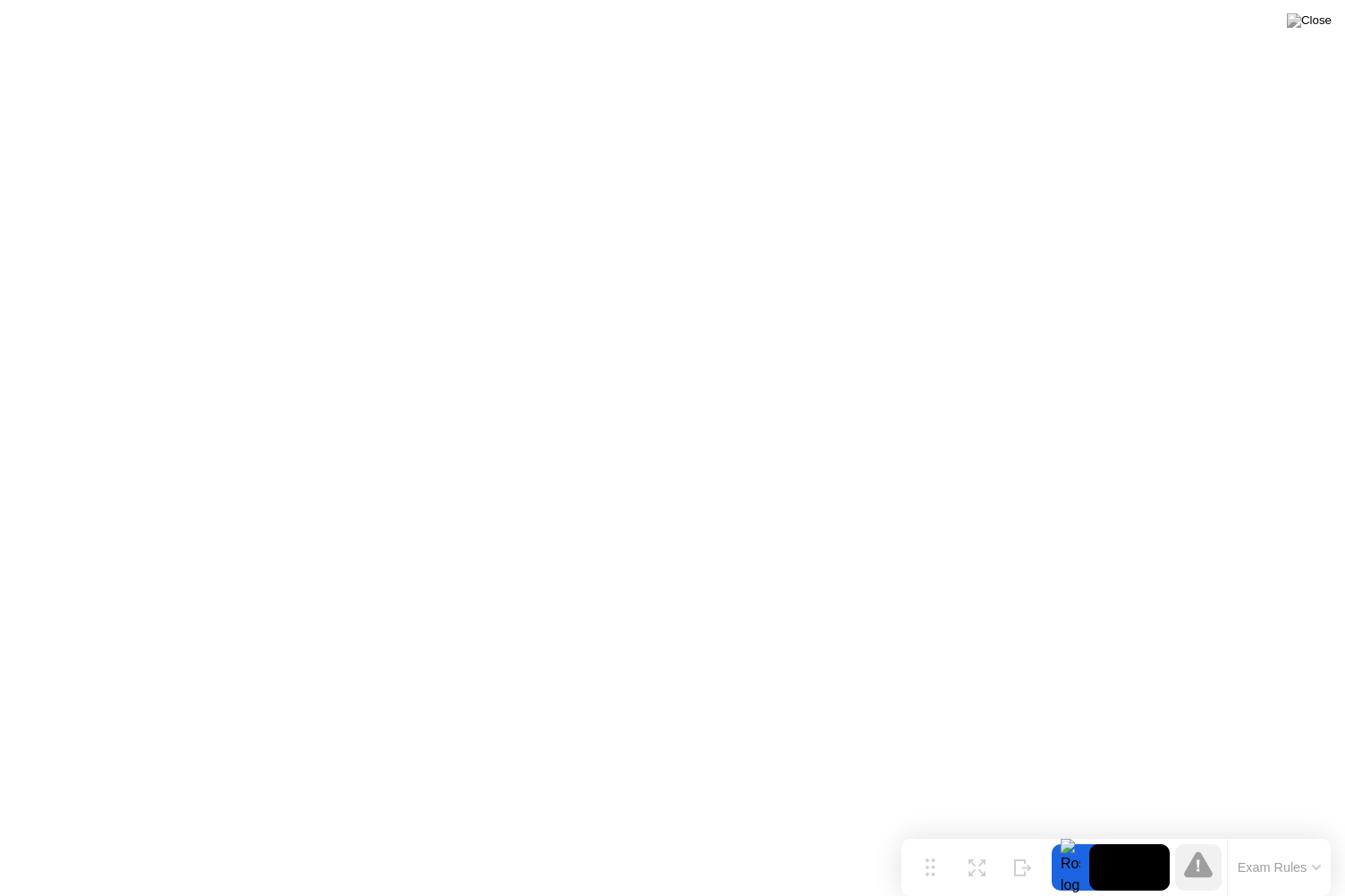
drag, startPoint x: 486, startPoint y: 865, endPoint x: 930, endPoint y: 896, distance: 445.1
click at [930, 832] on div "Move Expand Hide Exam Rules" at bounding box center [1115, 867] width 429 height 57
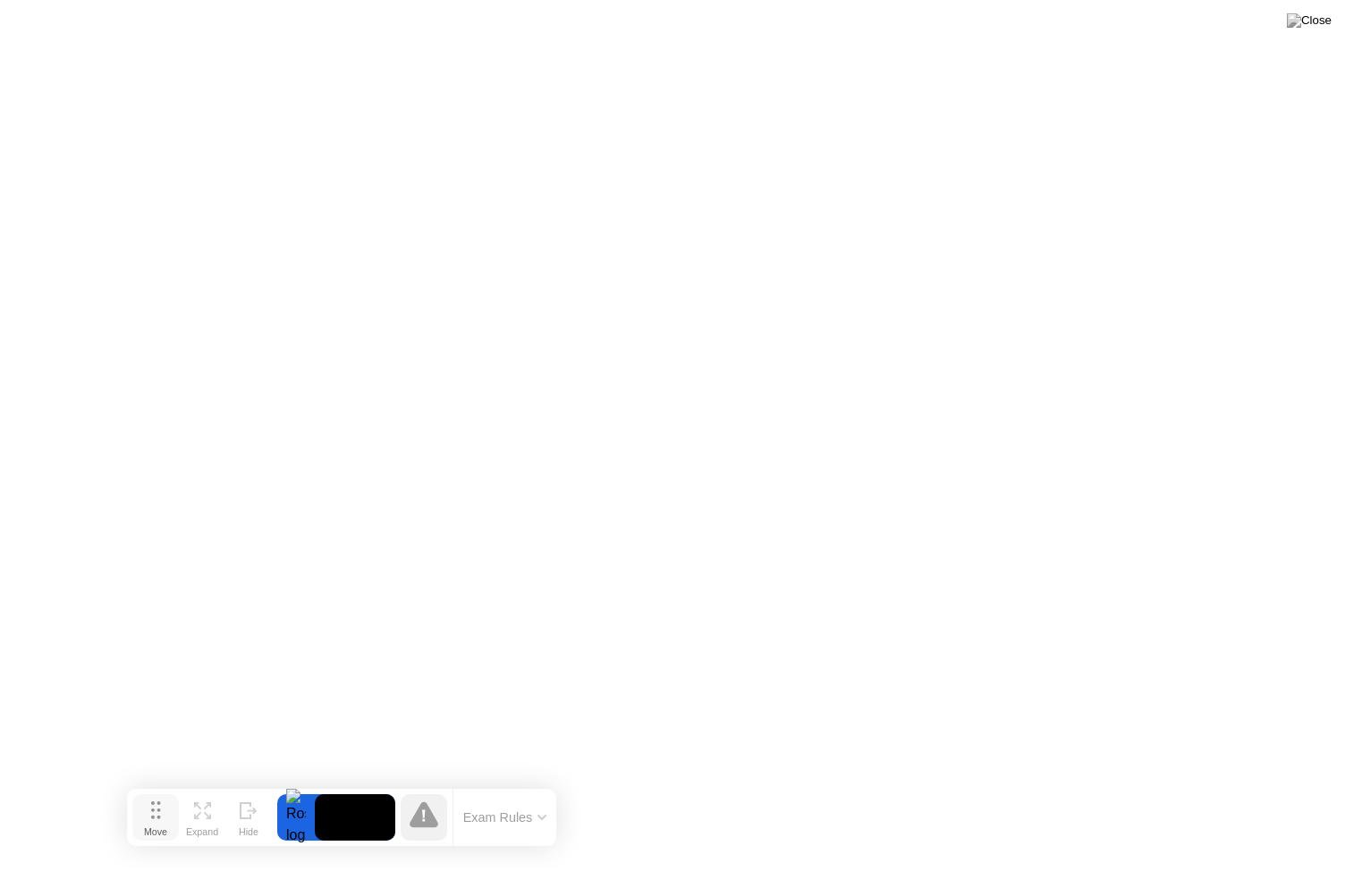
drag, startPoint x: 938, startPoint y: 871, endPoint x: 164, endPoint y: 820, distance: 775.7
click at [164, 826] on div "Move" at bounding box center [156, 831] width 23 height 11
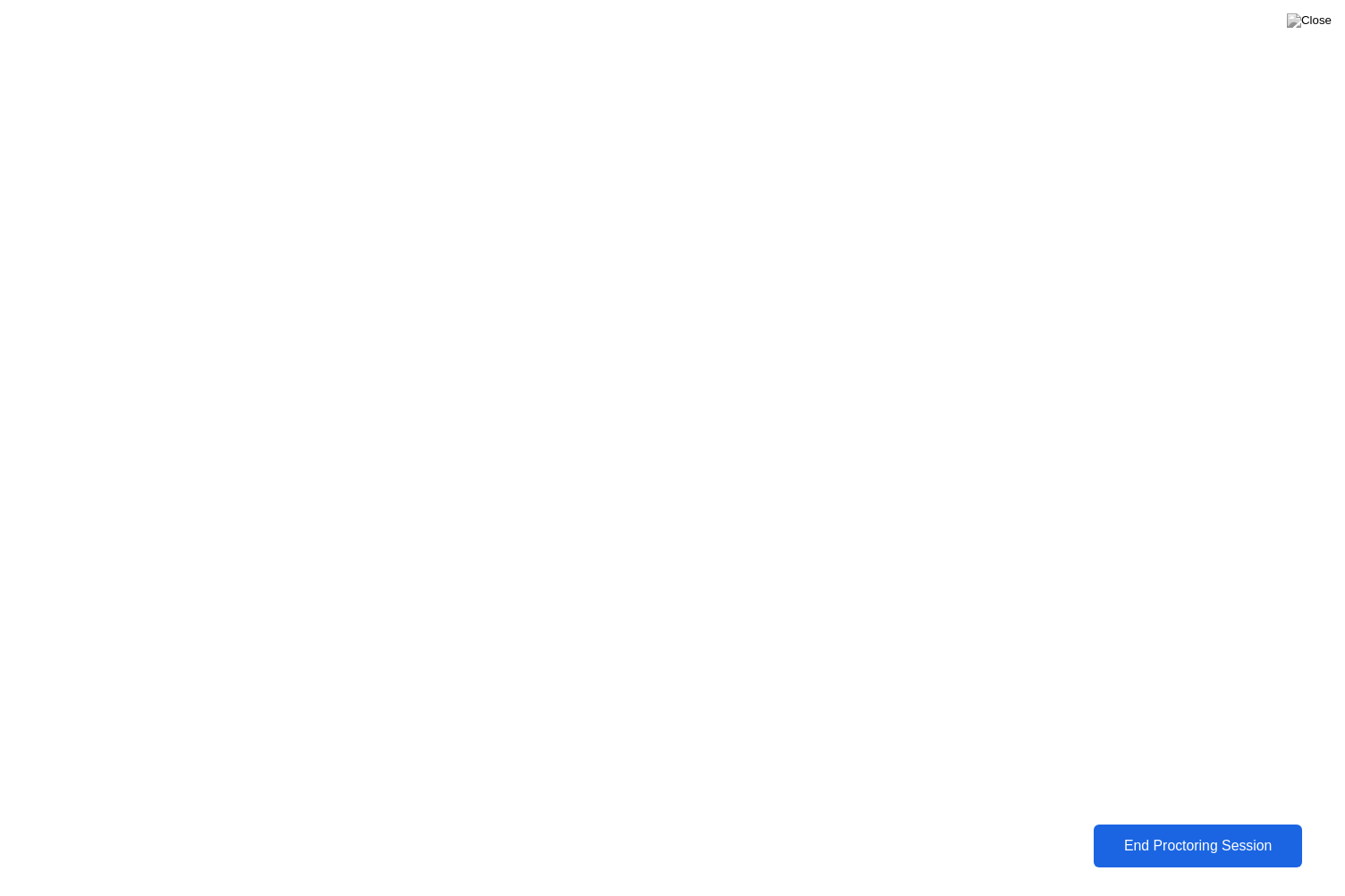
click at [1204, 832] on div "End Proctoring Session" at bounding box center [1197, 846] width 199 height 16
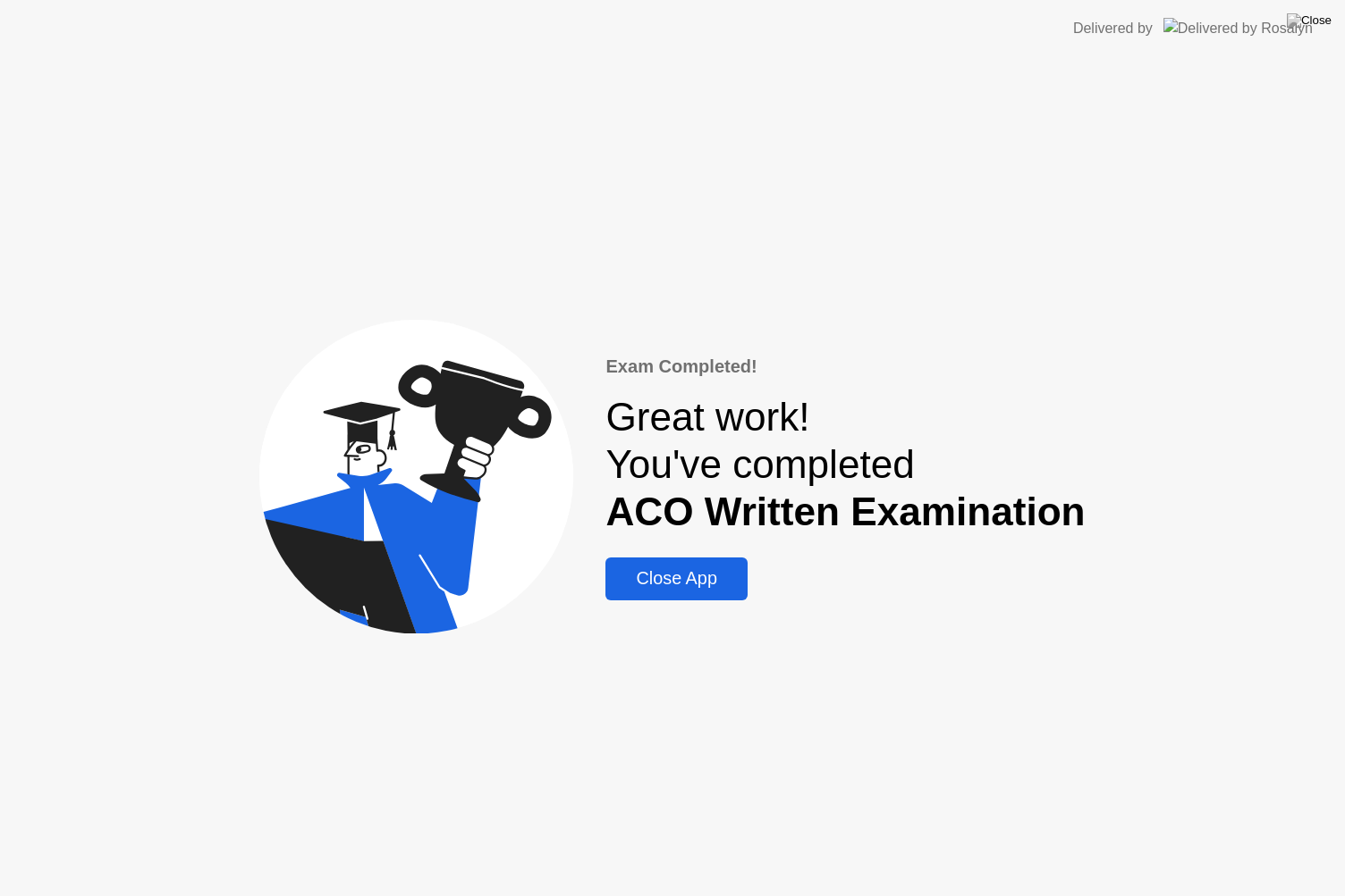
click at [701, 586] on div "Close App" at bounding box center [675, 578] width 131 height 20
